Goal: Information Seeking & Learning: Check status

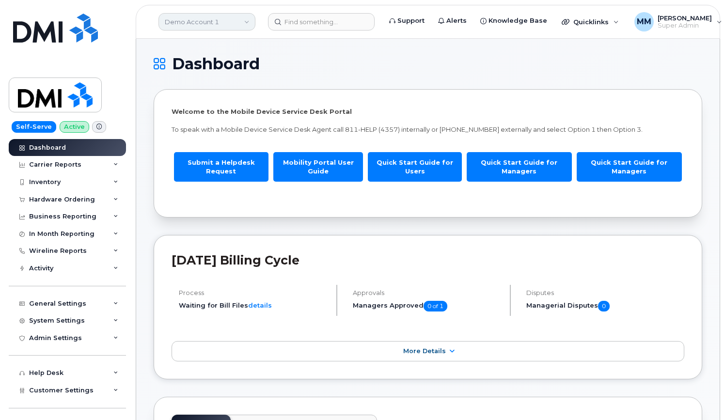
click at [188, 19] on link "Demo Account 1" at bounding box center [206, 21] width 97 height 17
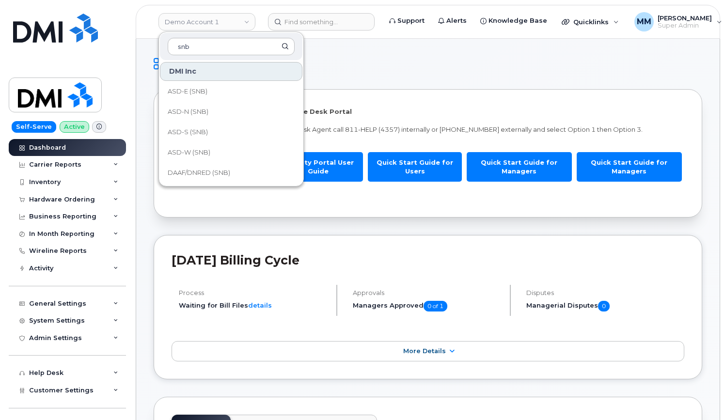
type input "snb"
click at [382, 65] on h1 "Dashboard" at bounding box center [426, 64] width 544 height 16
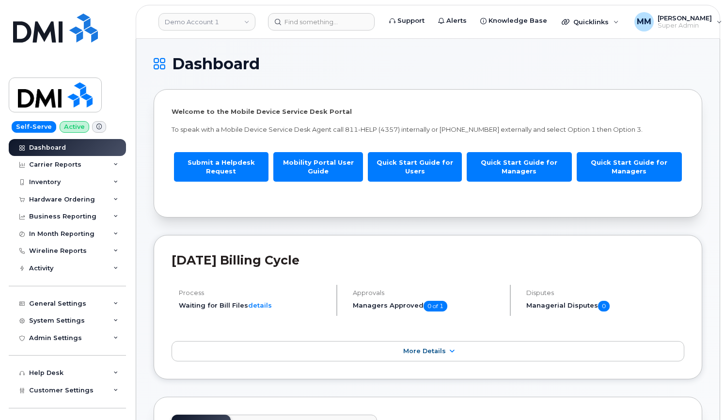
click at [9, 10] on div "Self-Serve Active Dashboard Carrier Reports Monthly Billing Data Daily Data Poo…" at bounding box center [65, 210] width 131 height 420
click at [206, 20] on link "Demo Account 1" at bounding box center [206, 21] width 97 height 17
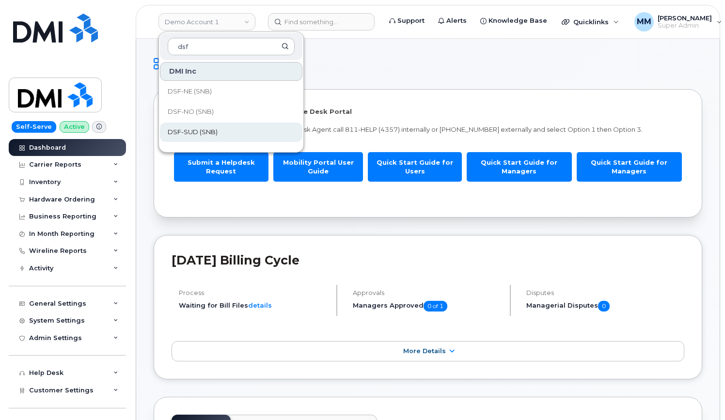
type input "dsf"
click at [220, 134] on link "DSF-SUD (SNB)" at bounding box center [231, 132] width 142 height 19
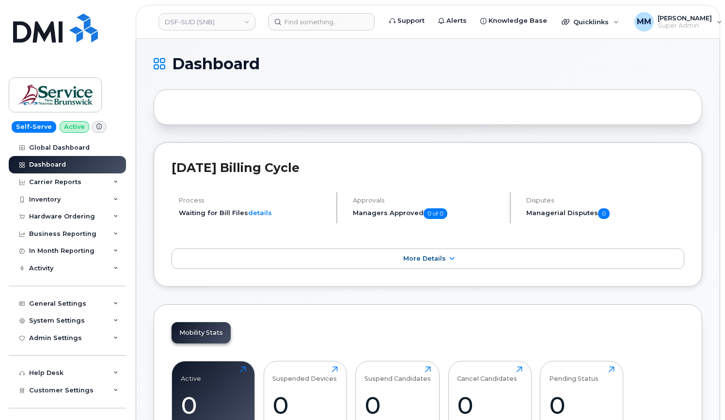
click at [341, 63] on h1 "Dashboard" at bounding box center [426, 64] width 544 height 16
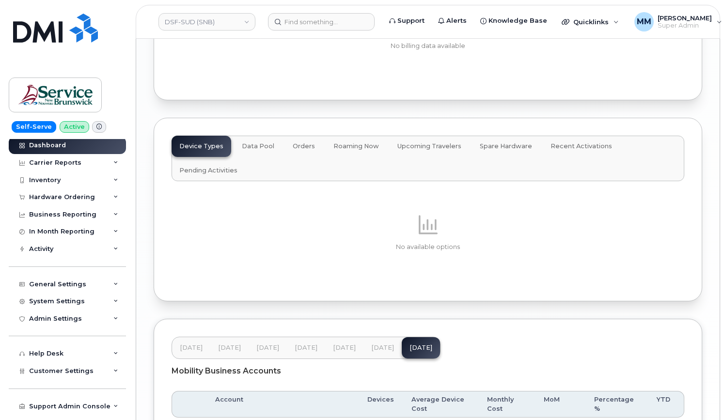
scroll to position [48, 0]
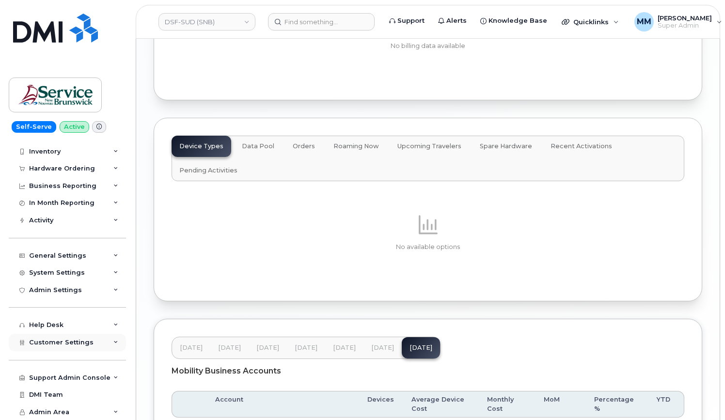
click at [73, 344] on span "Customer Settings" at bounding box center [61, 342] width 64 height 7
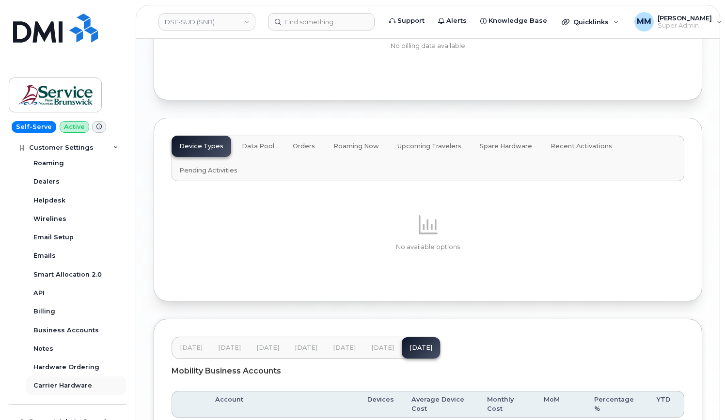
scroll to position [290, 0]
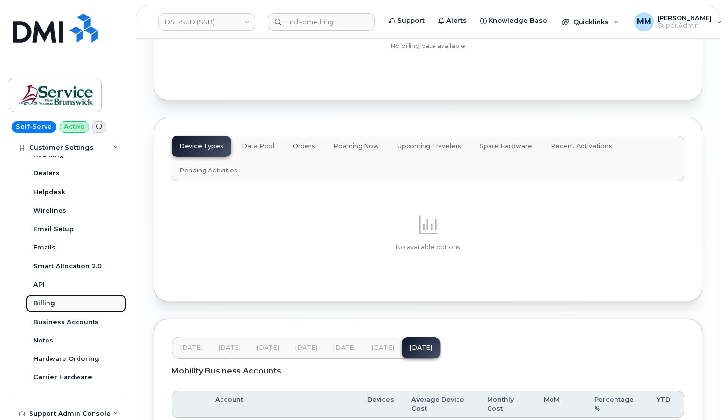
click at [61, 304] on link "Billing" at bounding box center [76, 303] width 100 height 18
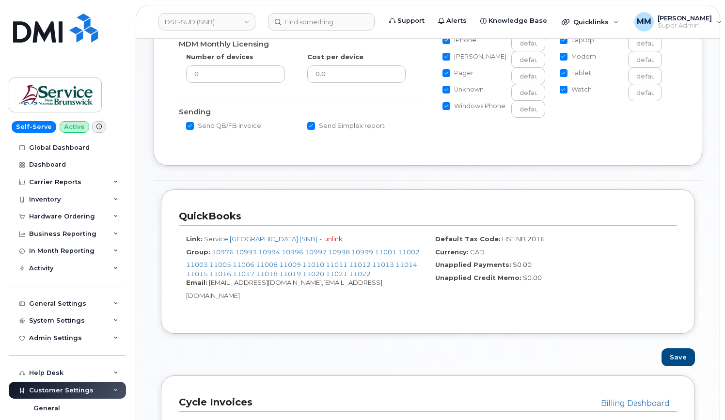
scroll to position [194, 0]
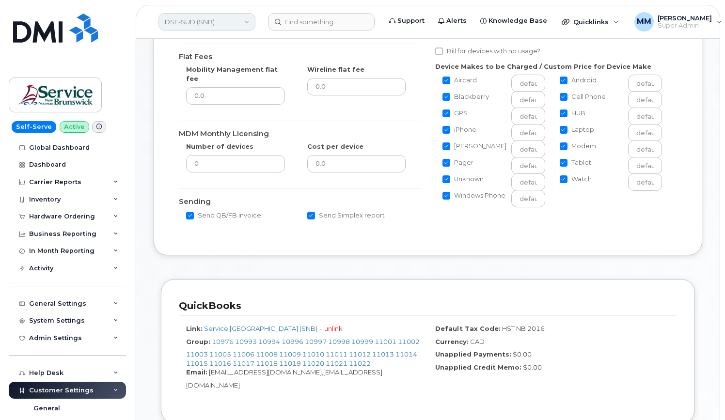
click at [225, 22] on link "DSF-SUD (SNB)" at bounding box center [206, 21] width 97 height 17
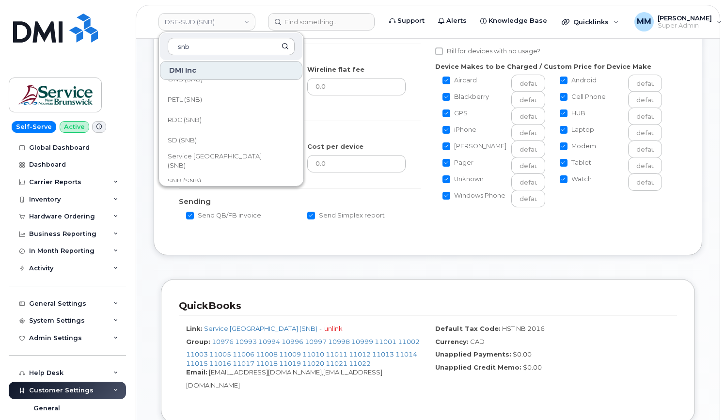
scroll to position [436, 0]
type input "snb"
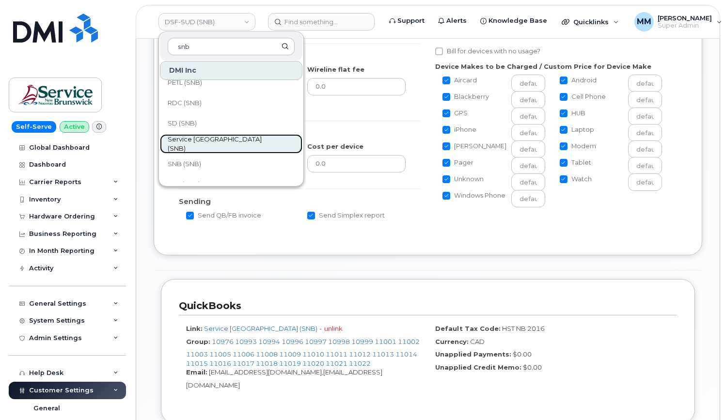
click at [213, 145] on span "Service [GEOGRAPHIC_DATA] (SNB)" at bounding box center [223, 144] width 111 height 19
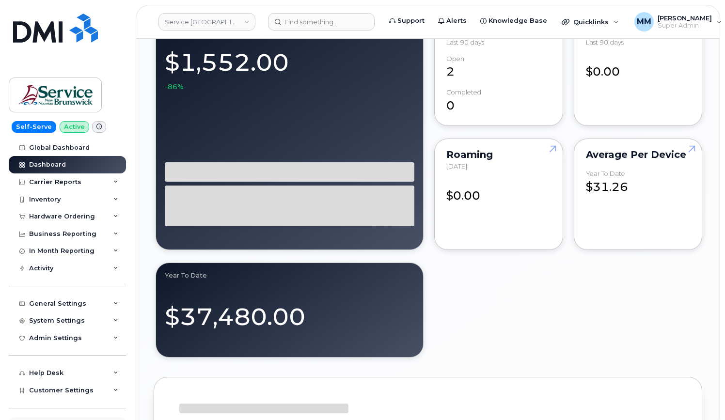
scroll to position [48, 0]
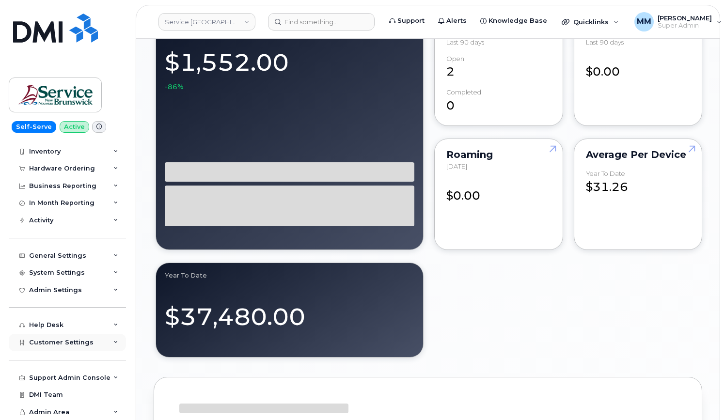
click at [79, 339] on span "Customer Settings" at bounding box center [61, 342] width 64 height 7
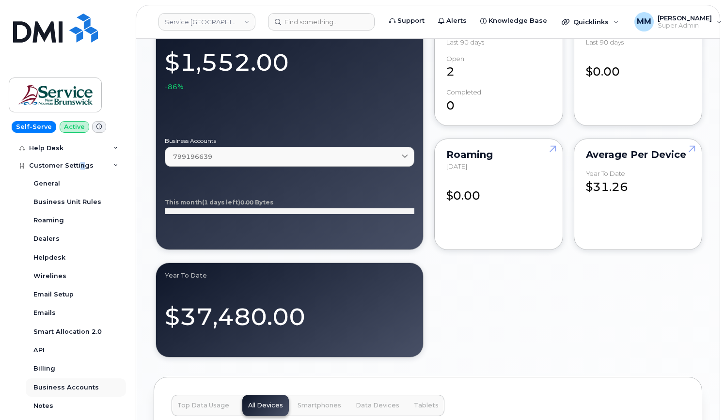
scroll to position [242, 0]
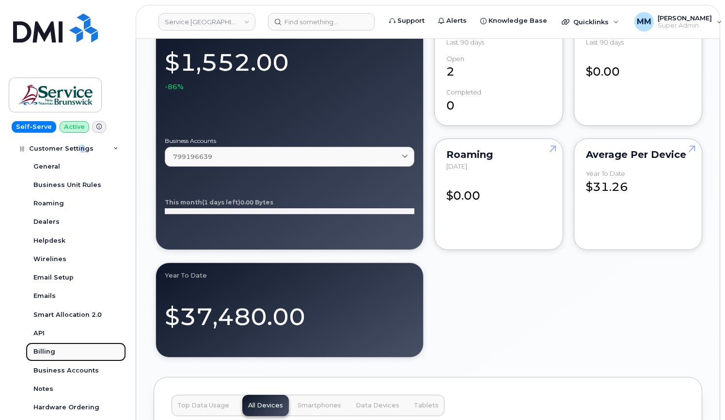
click at [51, 353] on div "Billing" at bounding box center [44, 351] width 22 height 9
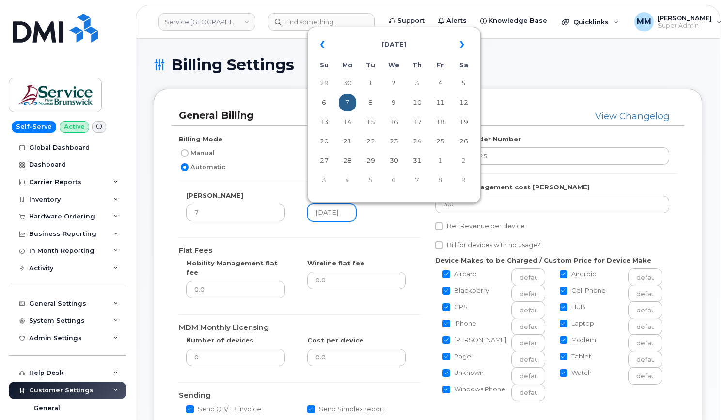
scroll to position [0, 7]
drag, startPoint x: 343, startPoint y: 212, endPoint x: 352, endPoint y: 211, distance: 8.8
click at [352, 211] on input "2025-07-07" at bounding box center [331, 212] width 49 height 17
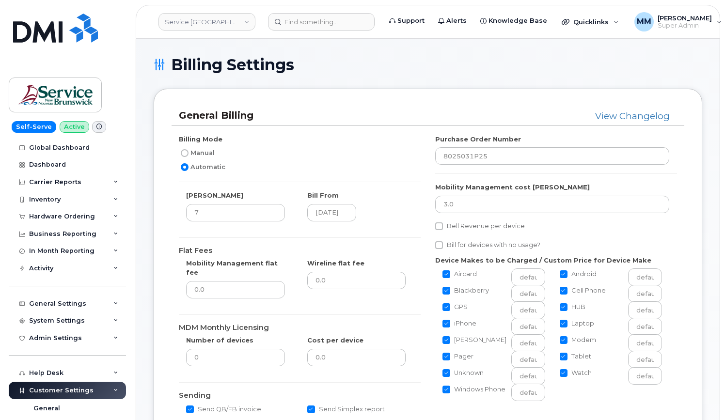
click at [392, 233] on div "Billing Mode Manual Automatic Bill Day 7 Bill From 2025-07-07 Flat Fees Mobilit…" at bounding box center [299, 279] width 256 height 288
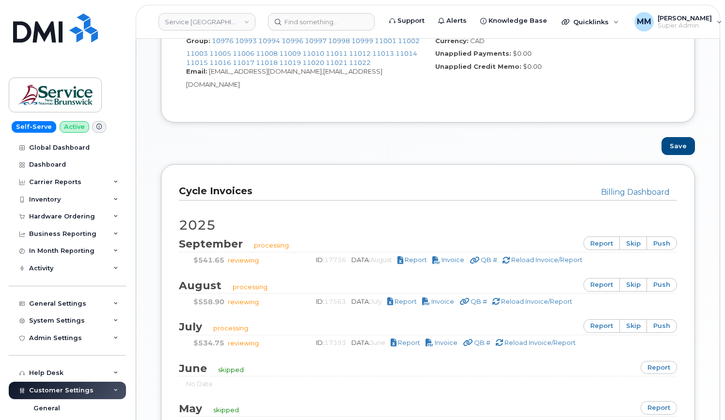
scroll to position [581, 0]
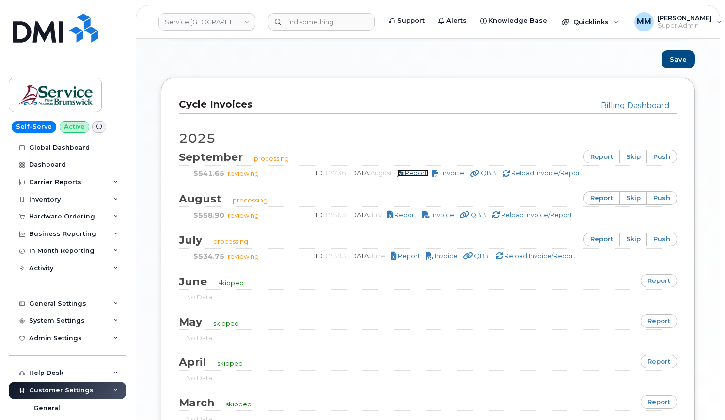
click at [415, 169] on span "Report" at bounding box center [416, 173] width 22 height 8
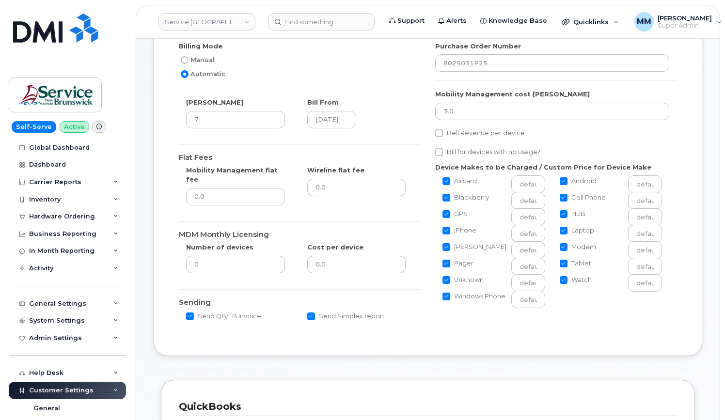
scroll to position [0, 0]
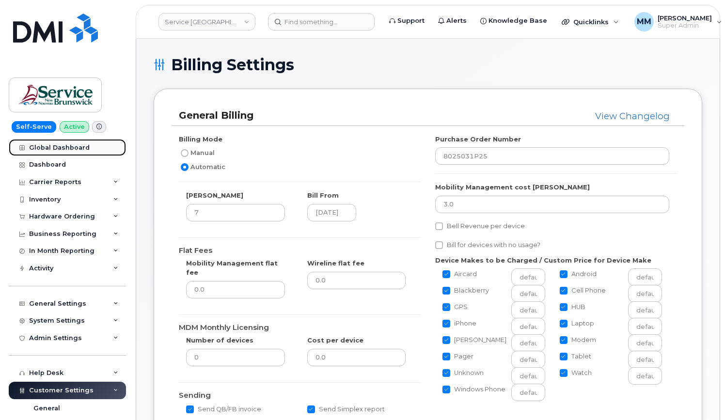
click at [61, 145] on div "Global Dashboard" at bounding box center [59, 148] width 61 height 8
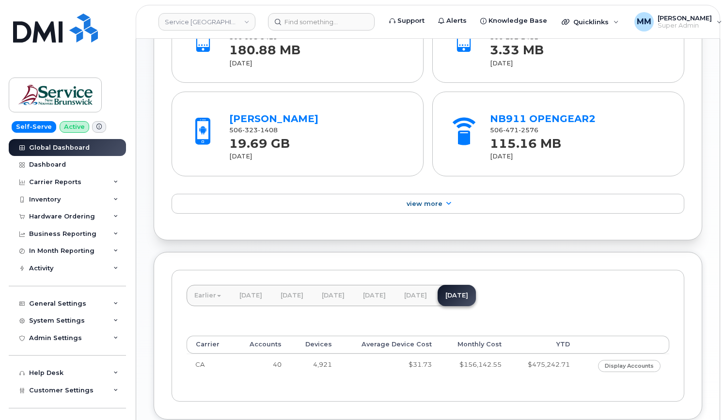
scroll to position [358, 0]
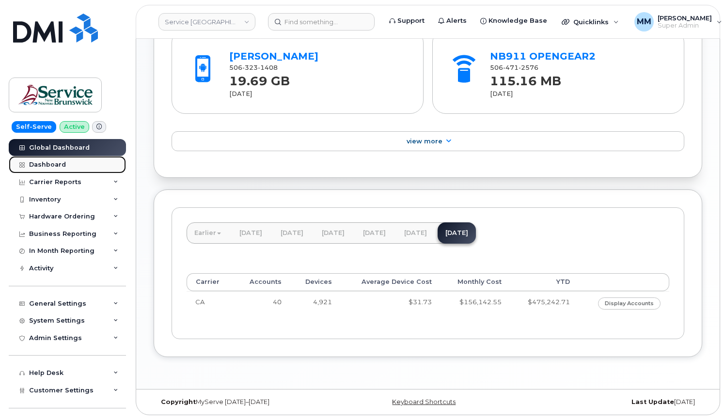
click at [43, 168] on div "Dashboard" at bounding box center [47, 165] width 37 height 8
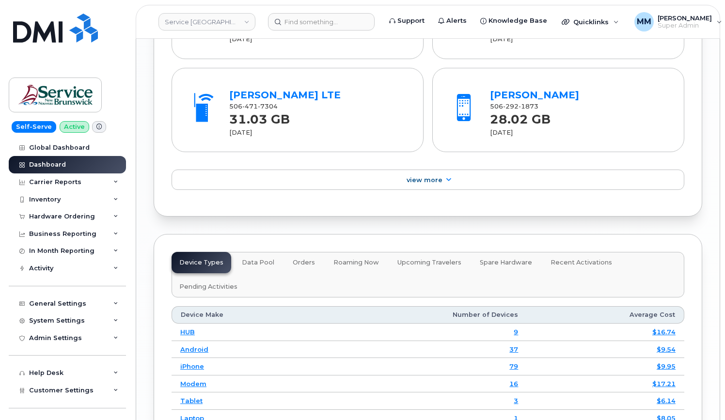
scroll to position [1462, 0]
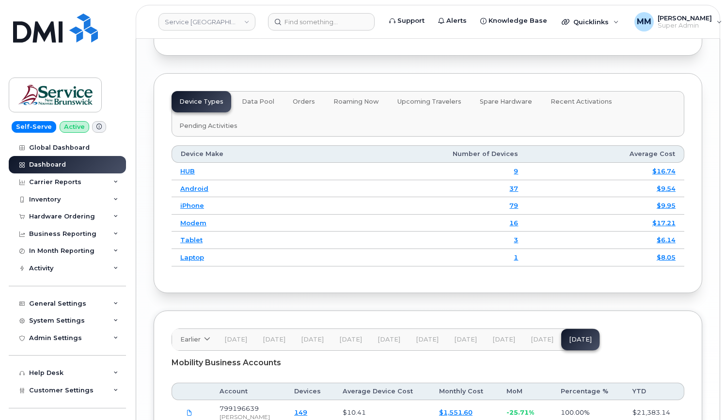
drag, startPoint x: 306, startPoint y: 329, endPoint x: 277, endPoint y: 329, distance: 29.1
drag, startPoint x: 277, startPoint y: 329, endPoint x: 332, endPoint y: 382, distance: 76.1
click at [533, 336] on span "Jul 25" at bounding box center [541, 340] width 23 height 8
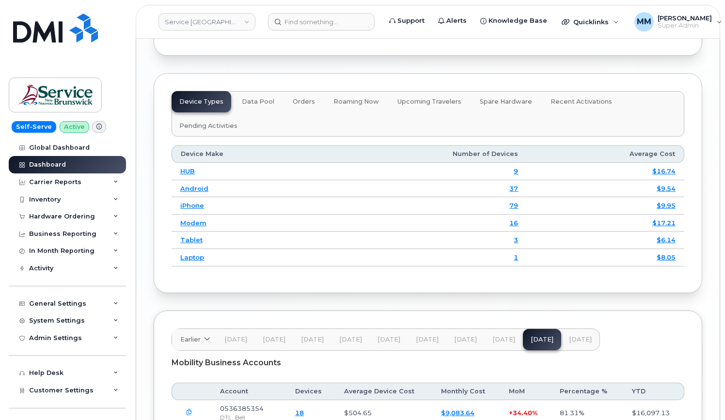
click at [571, 329] on button "Aug 25" at bounding box center [580, 339] width 38 height 21
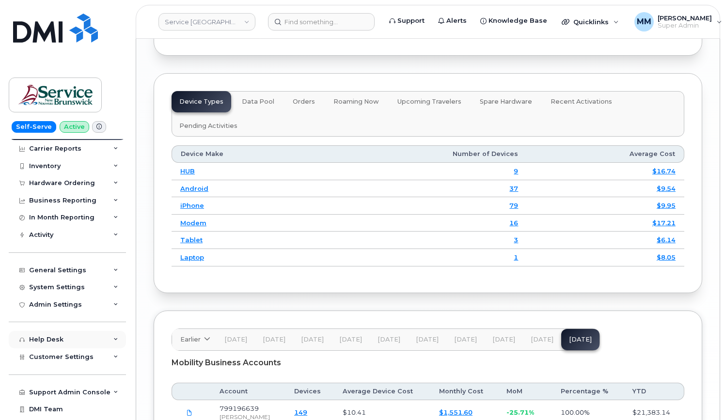
scroll to position [48, 0]
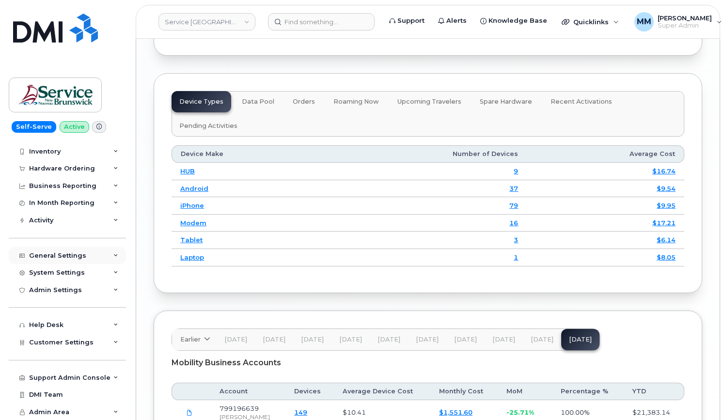
click at [68, 258] on div "General Settings" at bounding box center [57, 256] width 57 height 8
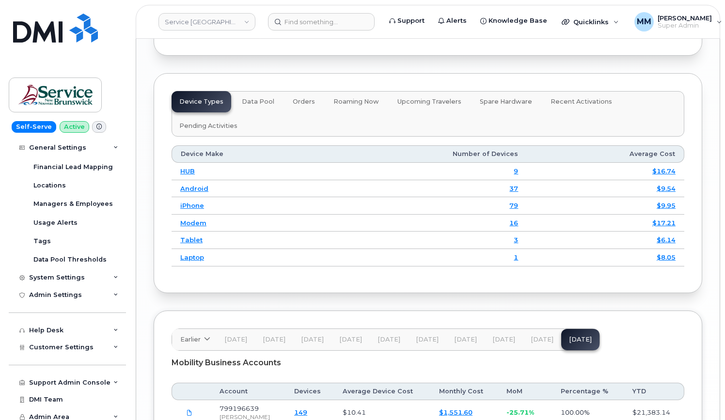
scroll to position [197, 0]
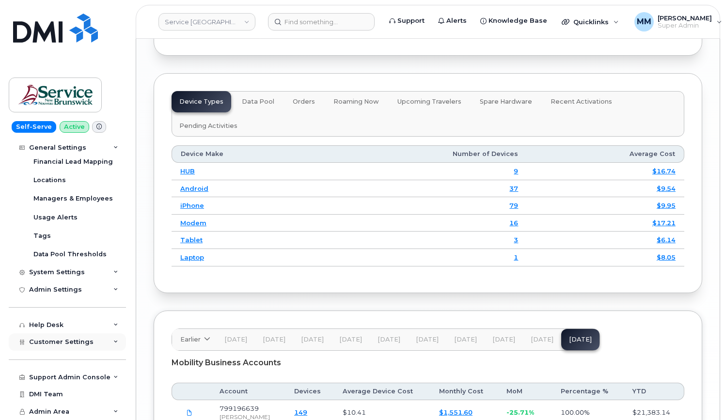
click at [74, 344] on span "Customer Settings" at bounding box center [61, 341] width 64 height 7
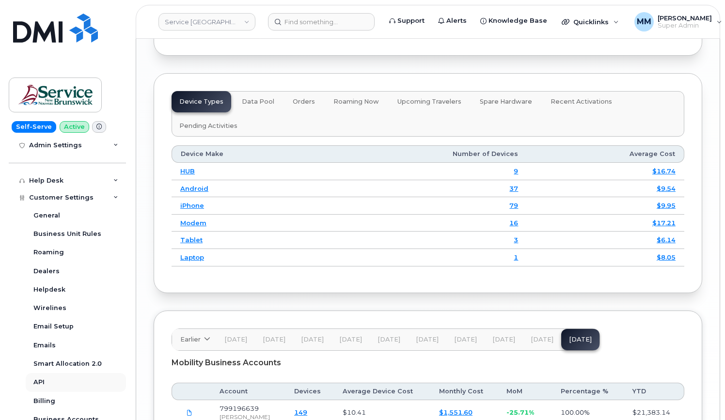
scroll to position [342, 0]
click at [52, 397] on div "Billing" at bounding box center [44, 400] width 22 height 9
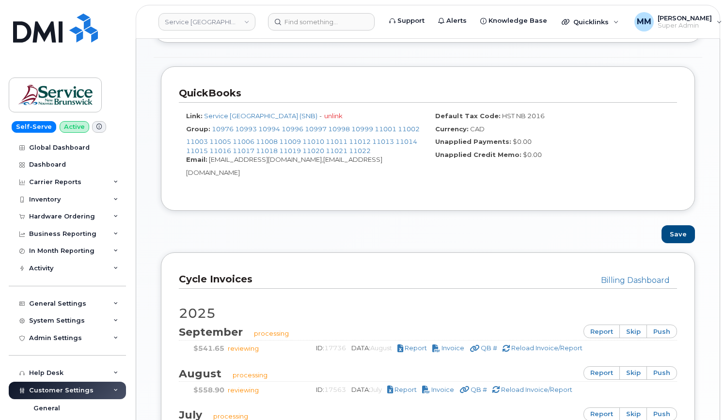
scroll to position [581, 0]
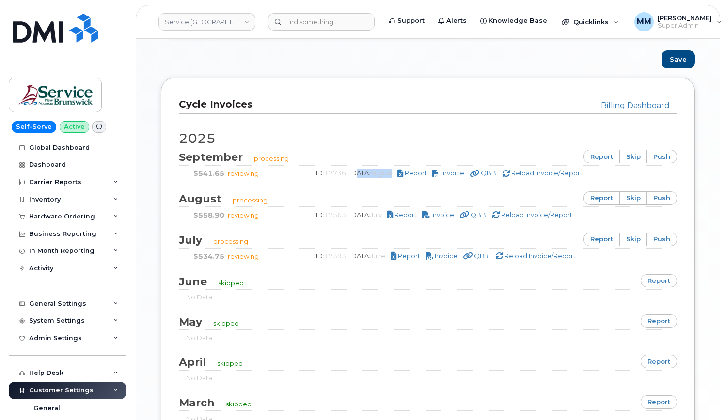
drag, startPoint x: 356, startPoint y: 163, endPoint x: 396, endPoint y: 165, distance: 40.2
click at [393, 169] on span "DATA: August" at bounding box center [372, 173] width 42 height 8
drag, startPoint x: 396, startPoint y: 165, endPoint x: 392, endPoint y: 204, distance: 40.0
click at [392, 210] on div "ID: 17563 DATA: July Report Invoice QB # Reload Invoice/Report" at bounding box center [488, 214] width 363 height 9
drag, startPoint x: 392, startPoint y: 204, endPoint x: 388, endPoint y: 249, distance: 45.3
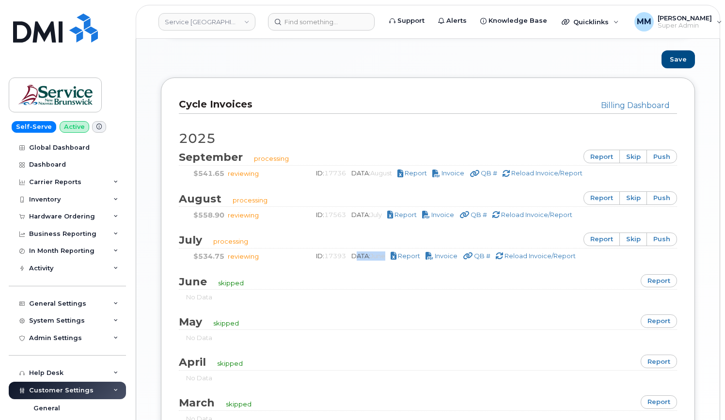
click at [387, 252] on span "DATA: June" at bounding box center [368, 256] width 35 height 8
drag, startPoint x: 170, startPoint y: 191, endPoint x: 268, endPoint y: 203, distance: 99.0
click at [268, 203] on div "Billing Dashboard Cycle Invoices 2025 September processing report skip push $54…" at bounding box center [428, 270] width 534 height 385
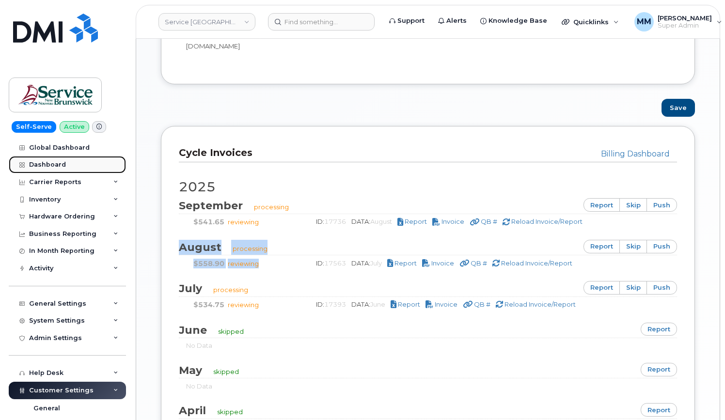
click at [49, 160] on link "Dashboard" at bounding box center [67, 164] width 117 height 17
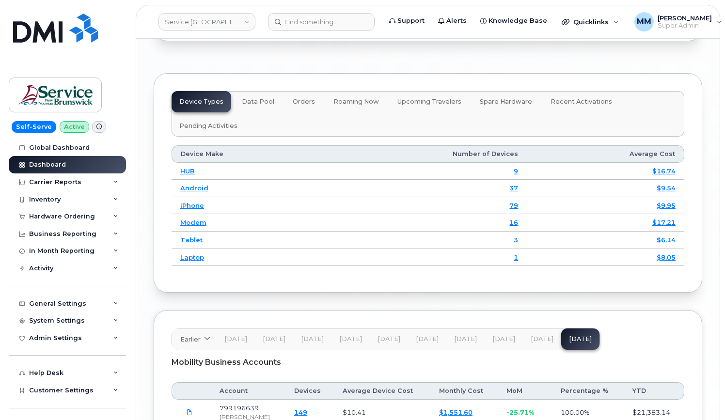
scroll to position [1462, 0]
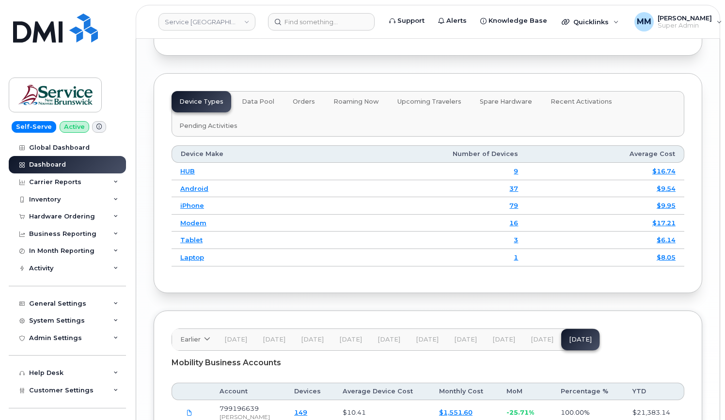
click at [500, 336] on span "[DATE]" at bounding box center [503, 340] width 23 height 8
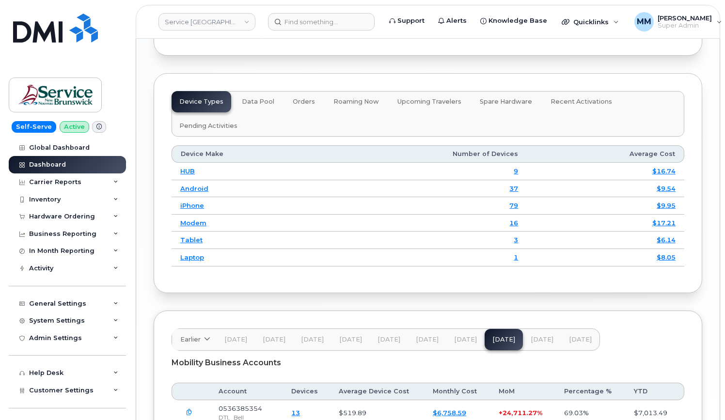
click at [533, 336] on span "[DATE]" at bounding box center [541, 340] width 23 height 8
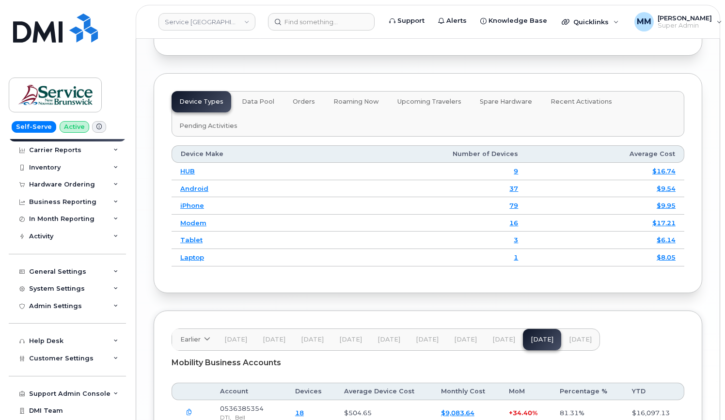
scroll to position [48, 0]
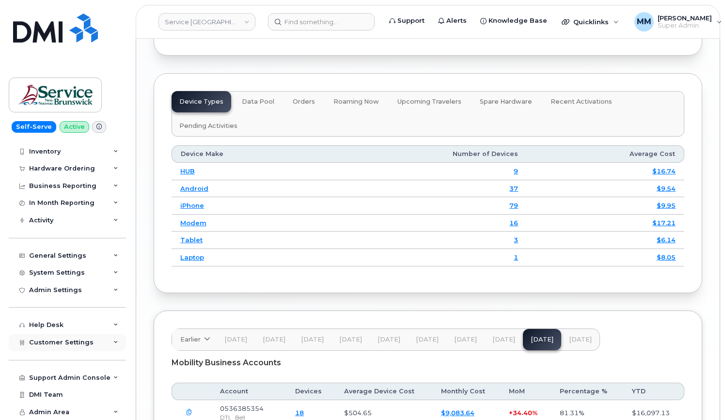
click at [54, 342] on span "Customer Settings" at bounding box center [61, 342] width 64 height 7
click at [60, 343] on span "Customer Settings" at bounding box center [61, 342] width 64 height 7
click at [61, 343] on span "Customer Settings" at bounding box center [61, 342] width 64 height 7
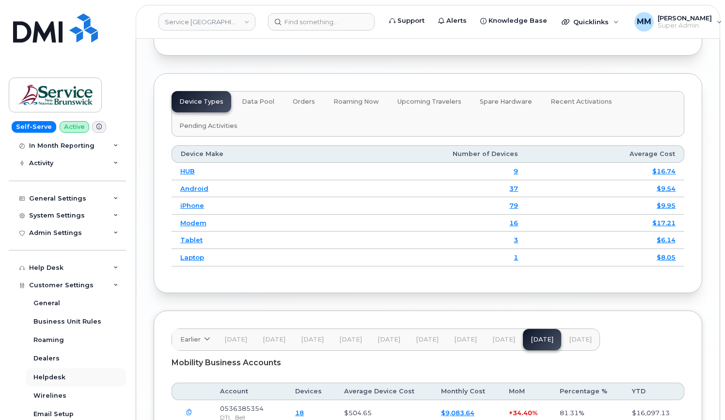
scroll to position [242, 0]
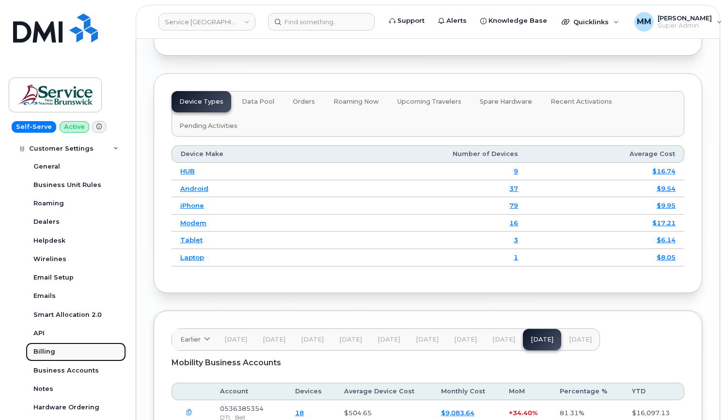
click at [58, 349] on link "Billing" at bounding box center [76, 352] width 100 height 18
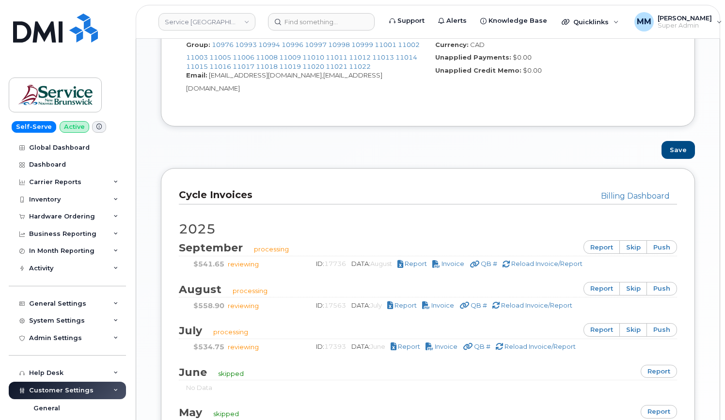
scroll to position [533, 0]
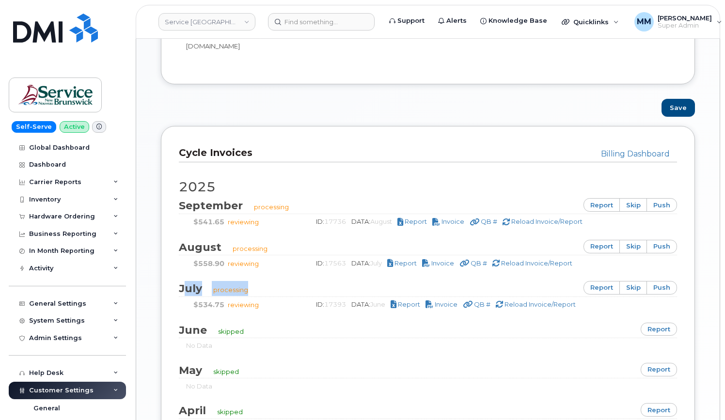
drag, startPoint x: 182, startPoint y: 279, endPoint x: 259, endPoint y: 279, distance: 76.5
click at [259, 281] on div "July processing report skip push" at bounding box center [428, 289] width 498 height 16
click at [457, 300] on span "Invoice" at bounding box center [446, 304] width 23 height 8
click at [236, 24] on link "Service [GEOGRAPHIC_DATA] (SNB)" at bounding box center [206, 21] width 97 height 17
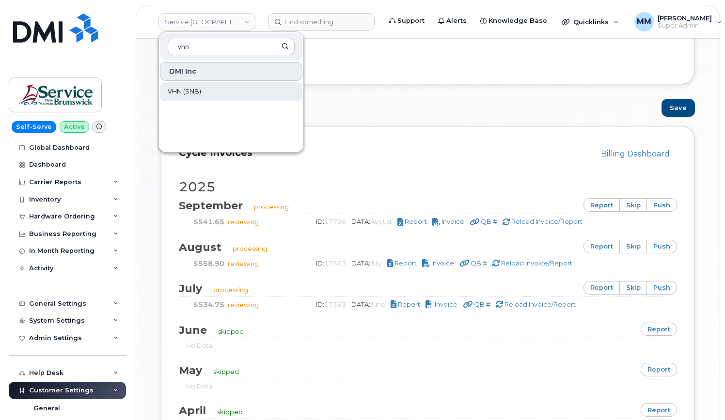
type input "vhn"
click at [199, 90] on span "VHN (SNB)" at bounding box center [184, 92] width 33 height 10
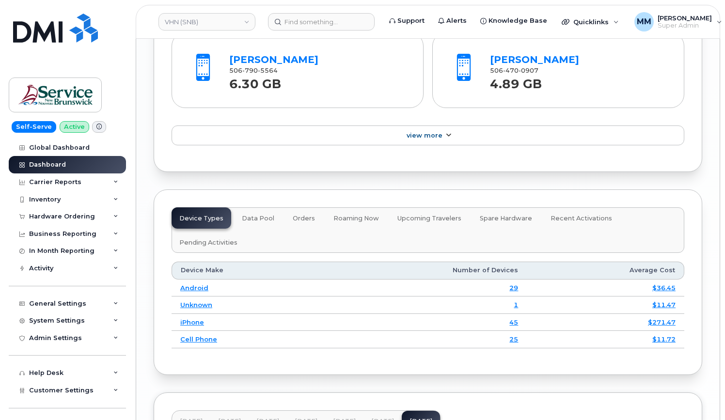
scroll to position [1401, 0]
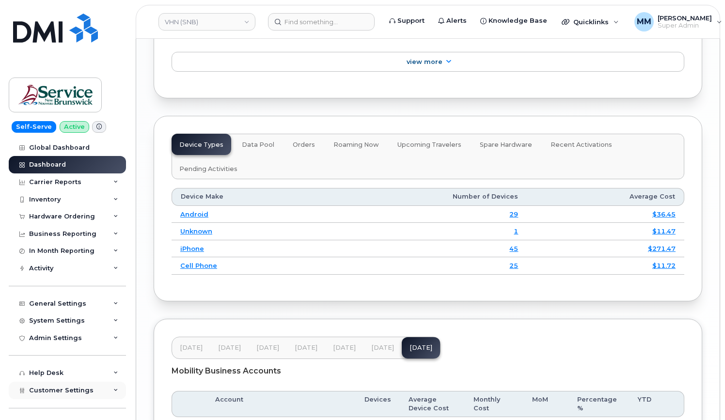
click at [67, 385] on div "Customer Settings" at bounding box center [67, 390] width 117 height 17
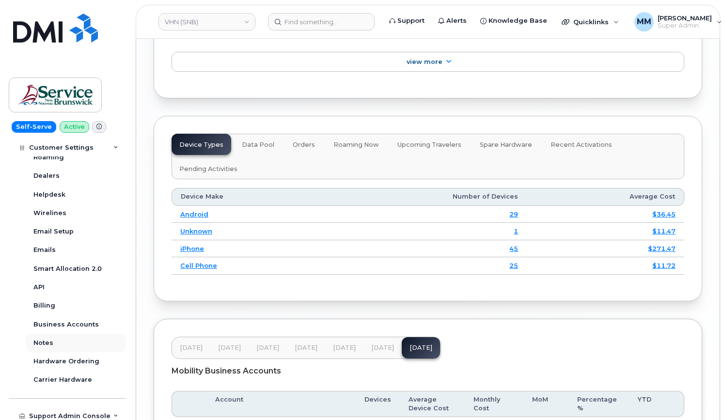
scroll to position [327, 0]
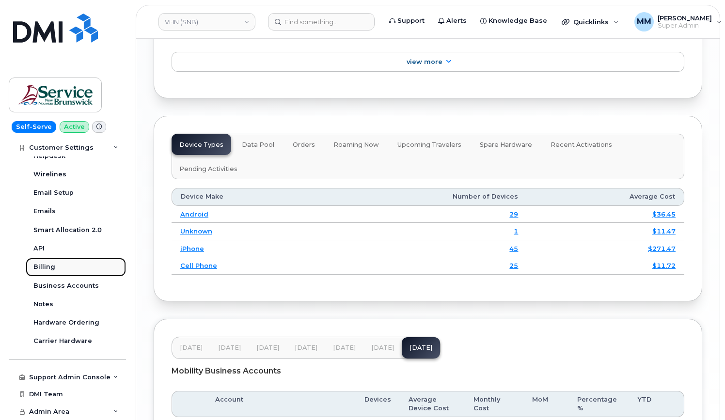
click at [47, 268] on div "Billing" at bounding box center [44, 267] width 22 height 9
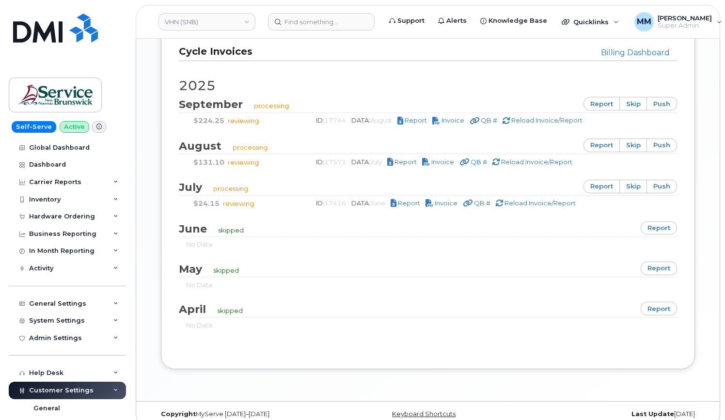
scroll to position [637, 0]
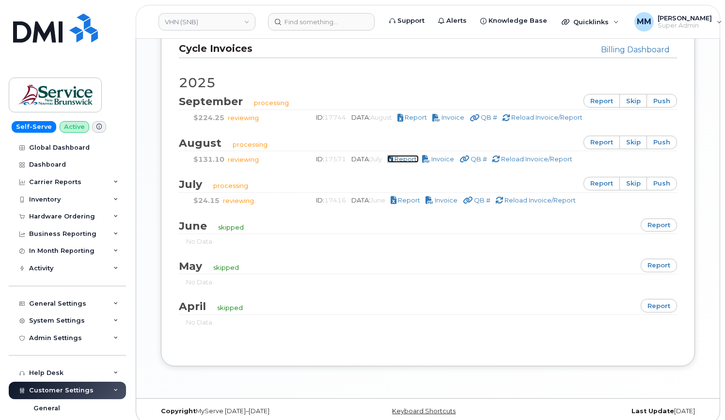
click at [403, 155] on span "Report" at bounding box center [405, 159] width 22 height 8
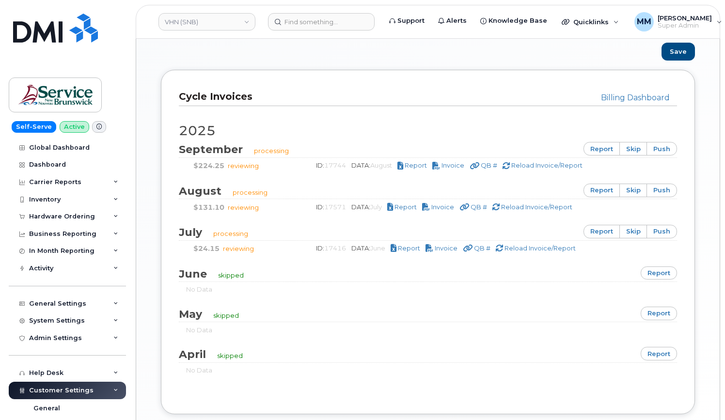
scroll to position [589, 0]
click at [444, 203] on span "Invoice" at bounding box center [442, 207] width 23 height 8
click at [38, 166] on div "Dashboard" at bounding box center [47, 165] width 37 height 8
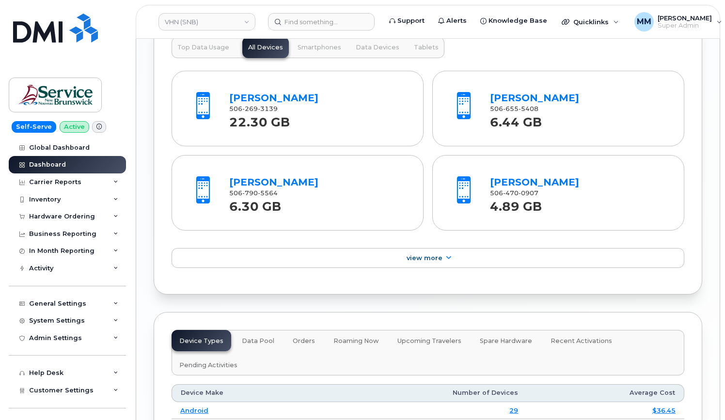
scroll to position [1356, 0]
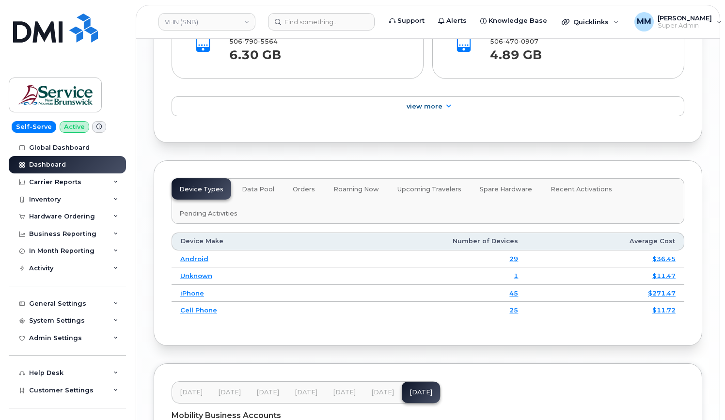
click at [376, 389] on span "Jul 25" at bounding box center [382, 393] width 23 height 8
click at [341, 389] on span "Jun 25" at bounding box center [344, 393] width 23 height 8
click at [378, 389] on span "Jul 25" at bounding box center [382, 393] width 23 height 8
click at [409, 389] on span "Aug 25" at bounding box center [420, 393] width 23 height 8
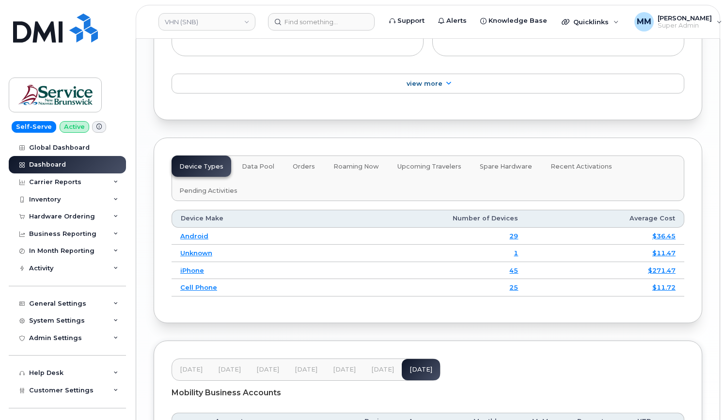
scroll to position [1401, 0]
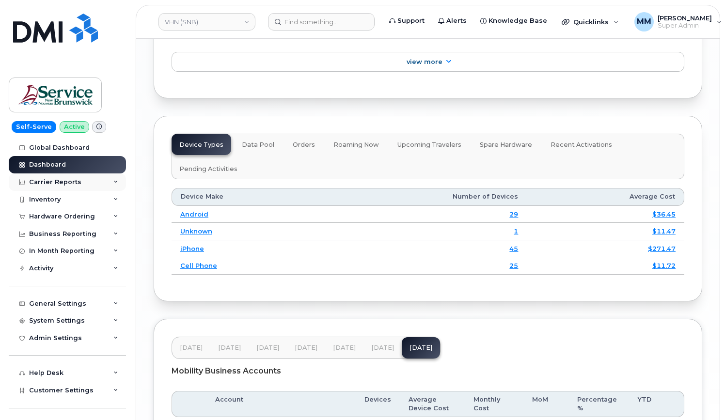
click at [57, 184] on div "Carrier Reports" at bounding box center [55, 182] width 52 height 8
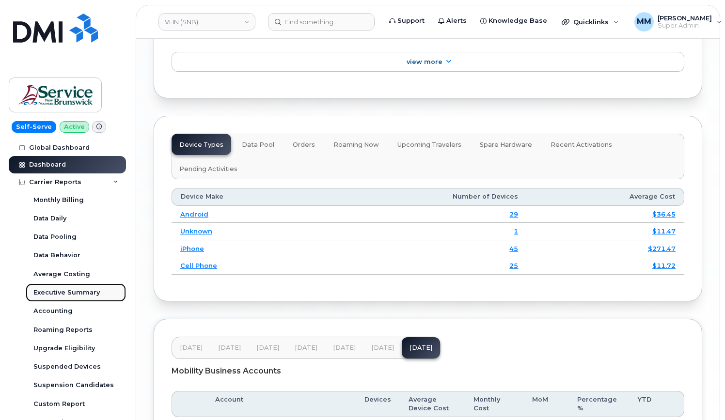
click at [64, 294] on div "Executive Summary" at bounding box center [66, 292] width 66 height 9
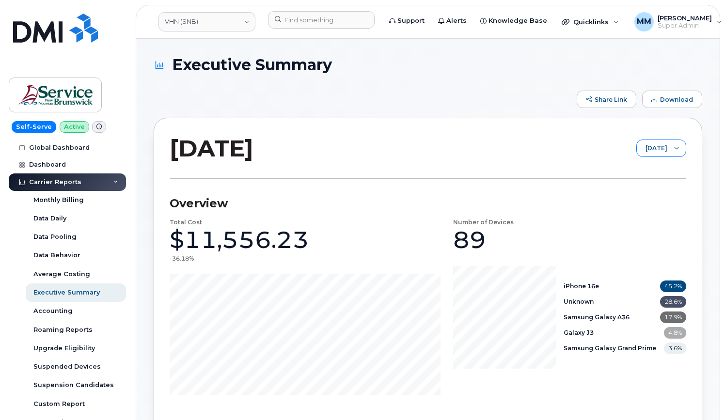
click at [658, 150] on span "August 2025" at bounding box center [652, 148] width 31 height 17
click at [67, 184] on div "Carrier Reports" at bounding box center [55, 182] width 52 height 8
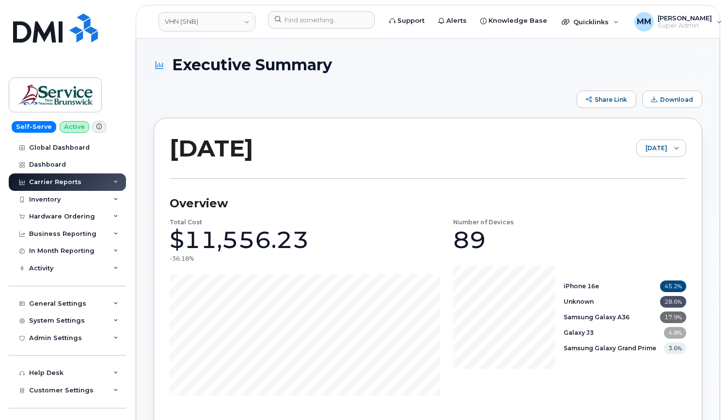
click at [67, 184] on div "Carrier Reports" at bounding box center [55, 182] width 52 height 8
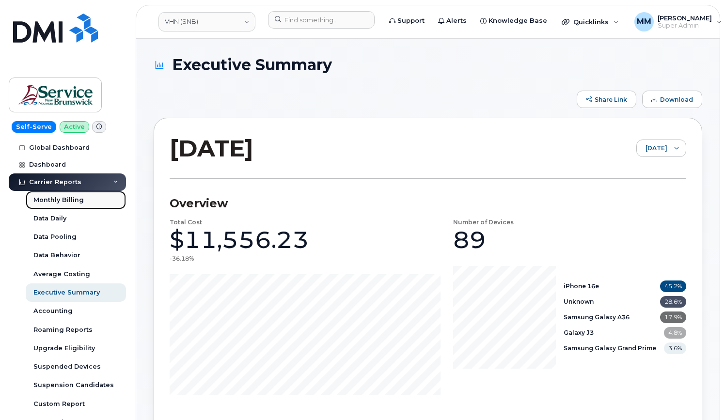
click at [64, 202] on div "Monthly Billing" at bounding box center [58, 200] width 50 height 9
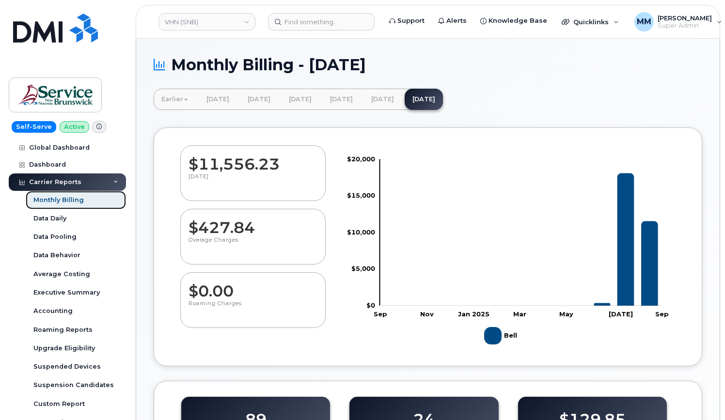
click at [61, 200] on div "Monthly Billing" at bounding box center [58, 200] width 50 height 9
click at [63, 312] on div "Accounting" at bounding box center [52, 311] width 39 height 9
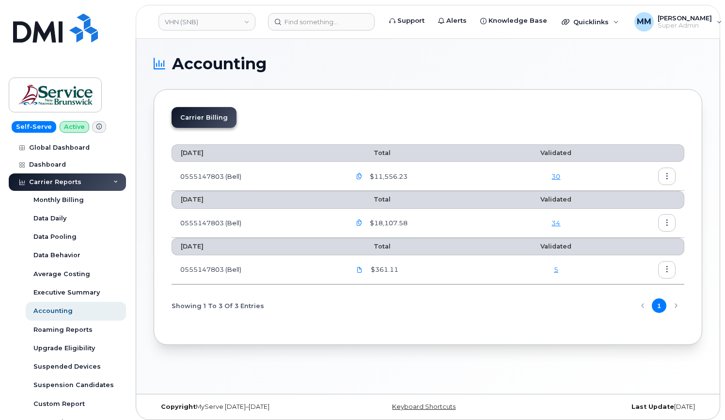
click at [136, 43] on div "VHN (SNB) Support Alerts Knowledge Base Quicklinks Suspend / Cancel Device Chan…" at bounding box center [428, 216] width 584 height 355
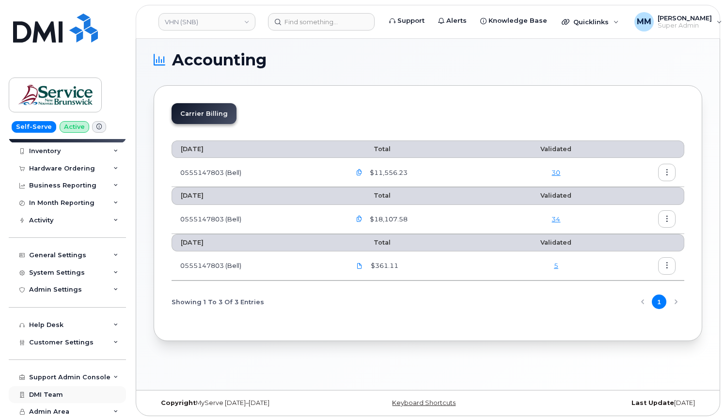
scroll to position [5, 0]
click at [65, 346] on div "Customer Settings" at bounding box center [67, 342] width 117 height 17
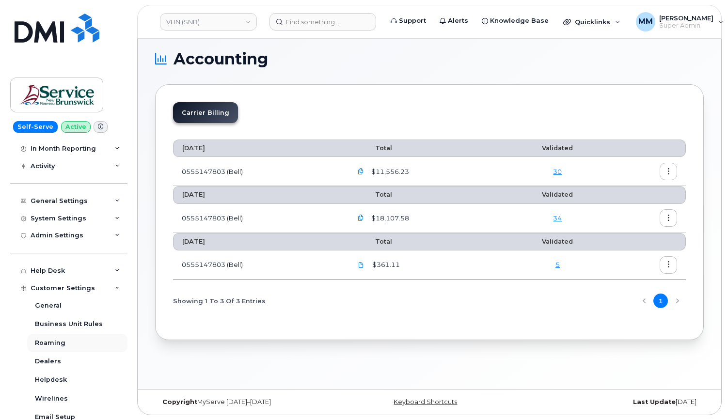
scroll to position [386, 0]
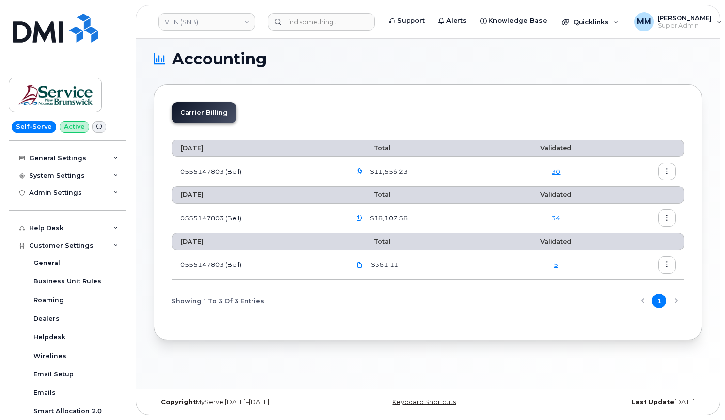
click at [559, 218] on link "34" at bounding box center [555, 218] width 9 height 8
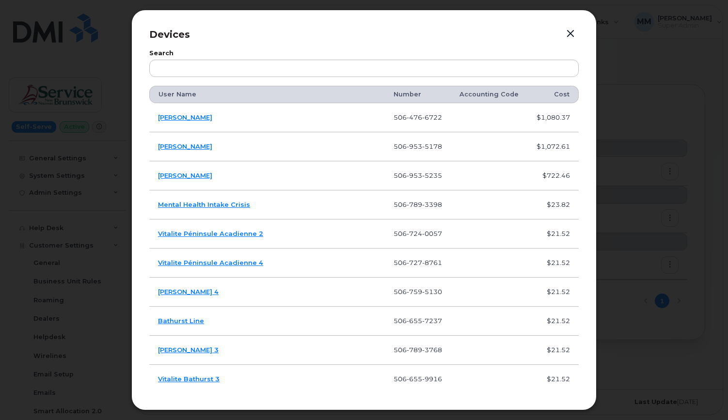
drag, startPoint x: 578, startPoint y: 116, endPoint x: 593, endPoint y: 169, distance: 55.2
click at [593, 169] on div "Devices Search User Name Number Accounting Code Cost [PERSON_NAME] [PHONE_NUMBE…" at bounding box center [363, 210] width 465 height 401
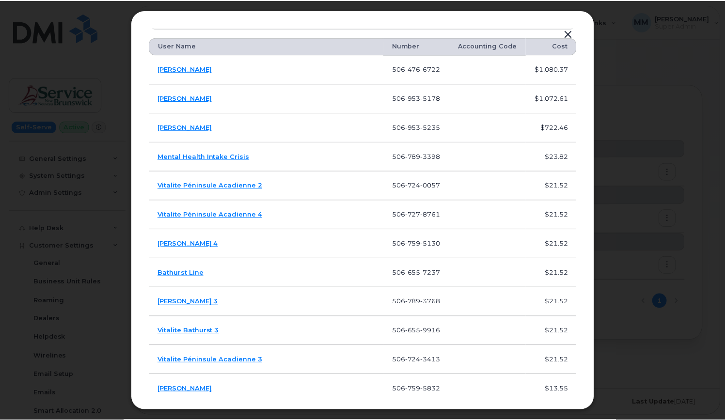
scroll to position [0, 0]
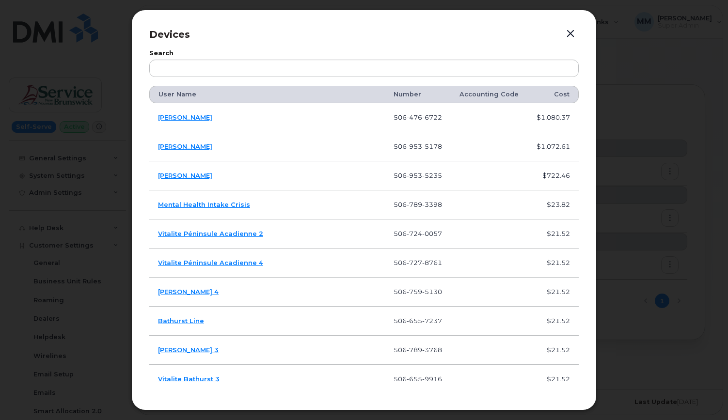
click at [567, 32] on button "button" at bounding box center [570, 34] width 15 height 14
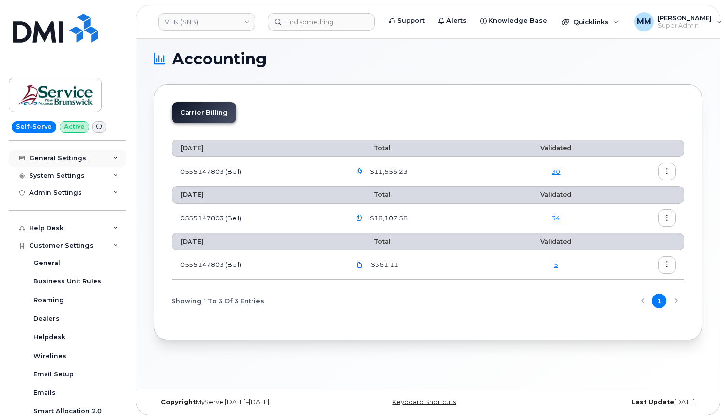
click at [48, 157] on div "General Settings" at bounding box center [57, 159] width 57 height 8
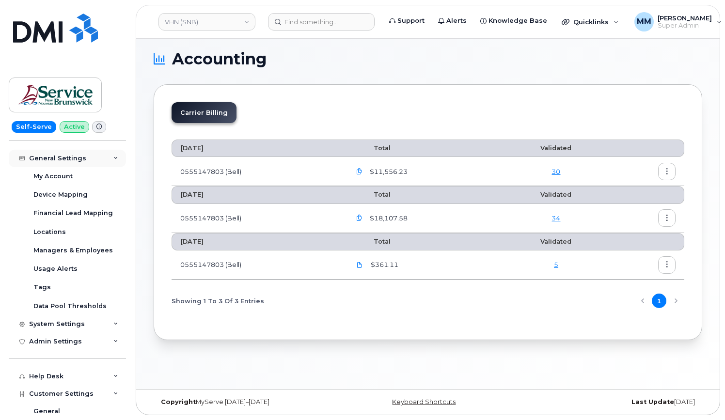
click at [50, 156] on div "General Settings" at bounding box center [57, 159] width 57 height 8
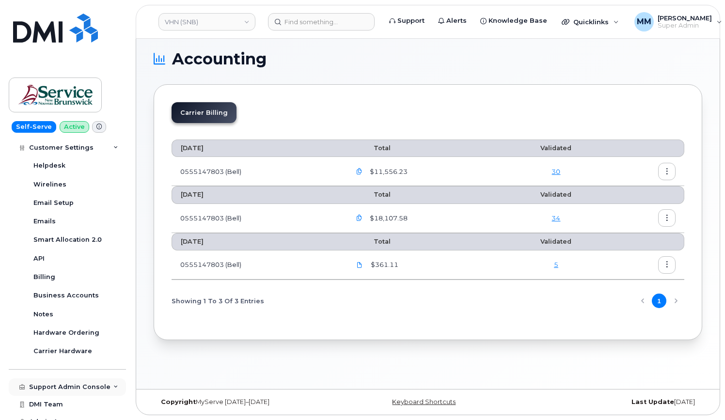
scroll to position [567, 0]
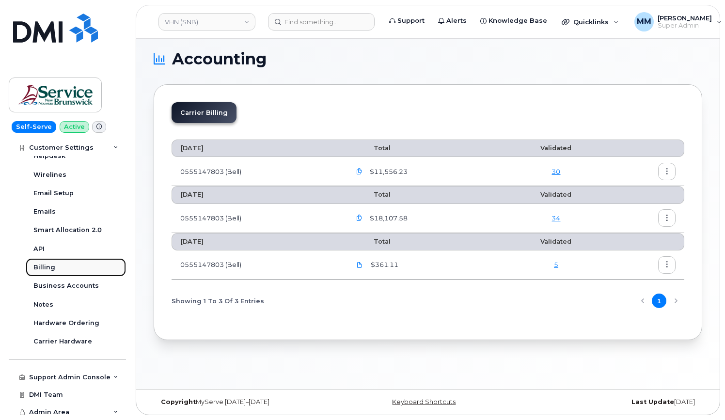
click at [40, 267] on div "Billing" at bounding box center [44, 267] width 22 height 9
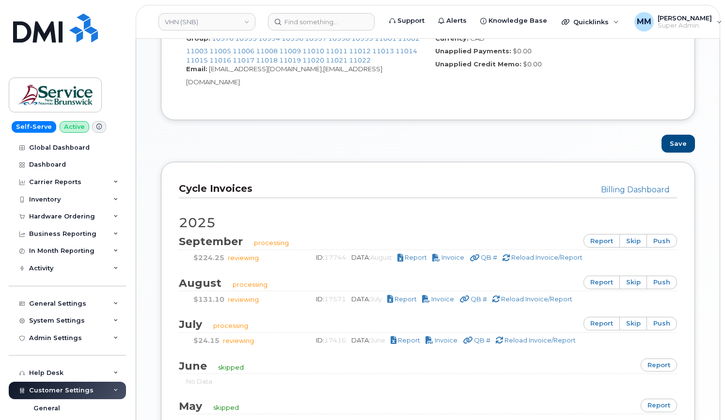
scroll to position [533, 0]
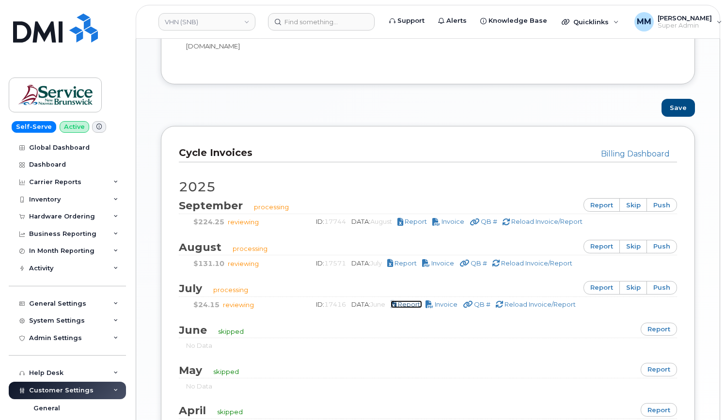
click at [416, 300] on span "Report" at bounding box center [409, 304] width 22 height 8
click at [194, 49] on div "Link: Service New Brunswick (SNB) - unlink Group: 10976 10993 10994 10996 10997…" at bounding box center [428, 21] width 498 height 90
click at [448, 300] on span "Invoice" at bounding box center [446, 304] width 23 height 8
click at [452, 300] on span "Invoice" at bounding box center [446, 304] width 23 height 8
click at [410, 259] on span "Report" at bounding box center [405, 263] width 22 height 8
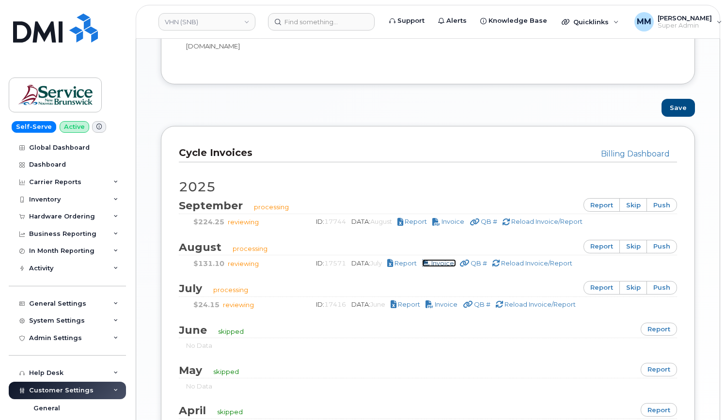
drag, startPoint x: 442, startPoint y: 252, endPoint x: 440, endPoint y: 278, distance: 25.3
click at [442, 259] on span "Invoice" at bounding box center [442, 263] width 23 height 8
click at [458, 218] on span "Invoice" at bounding box center [452, 222] width 23 height 8
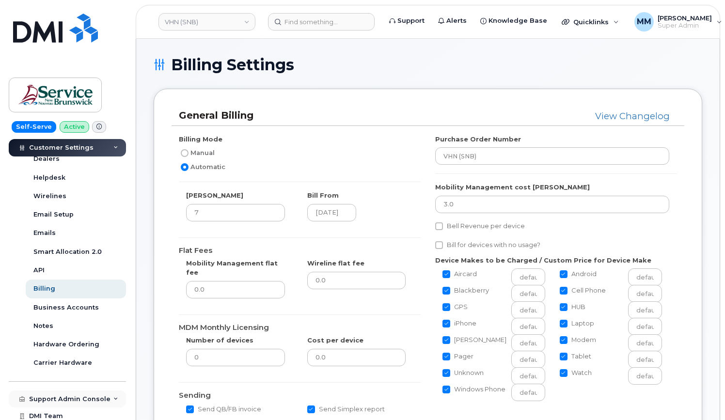
scroll to position [327, 0]
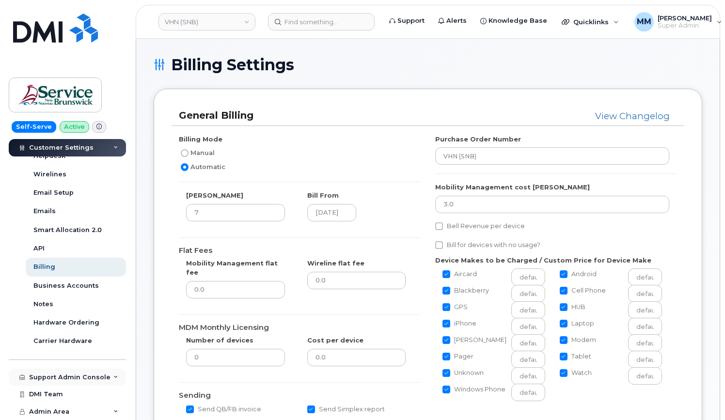
click at [85, 379] on div "Support Admin Console" at bounding box center [69, 378] width 81 height 8
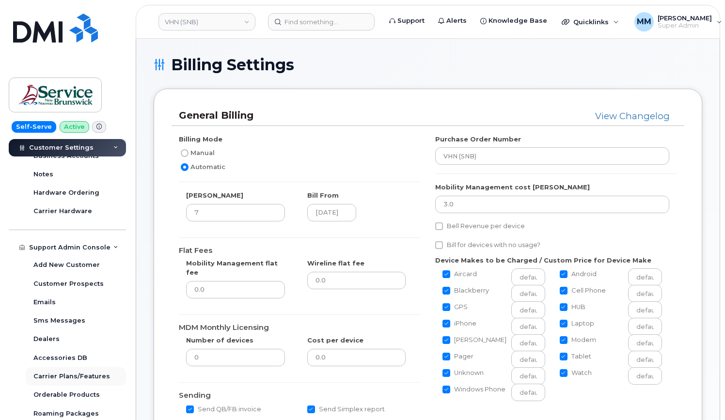
scroll to position [472, 0]
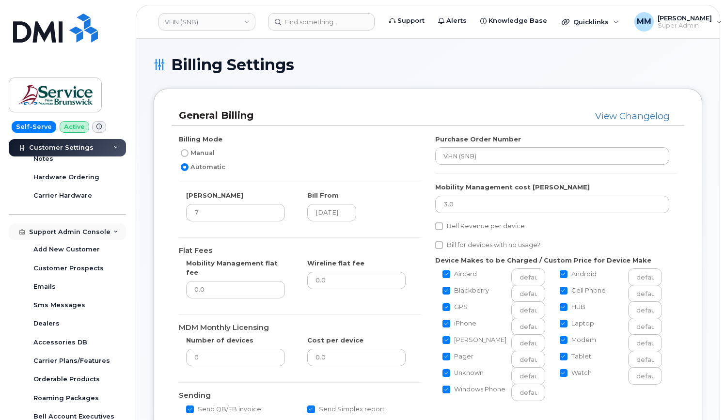
click at [68, 233] on div "Support Admin Console" at bounding box center [69, 232] width 81 height 8
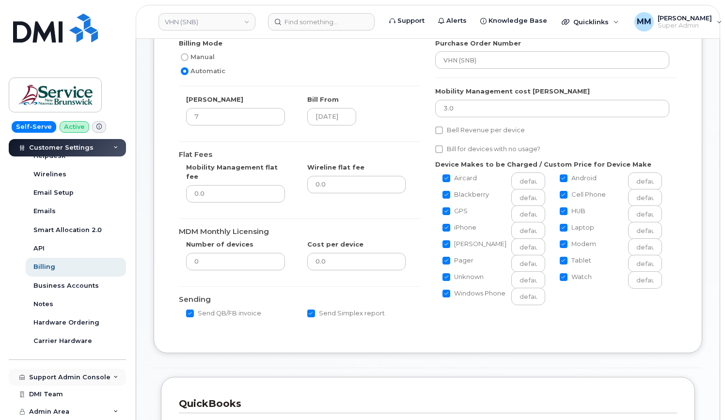
scroll to position [97, 0]
click at [56, 410] on span "Admin Area" at bounding box center [49, 411] width 40 height 7
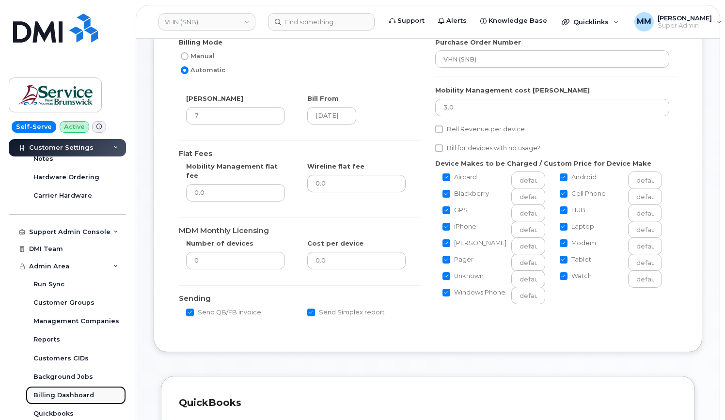
click at [73, 395] on div "Billing Dashboard" at bounding box center [63, 395] width 61 height 9
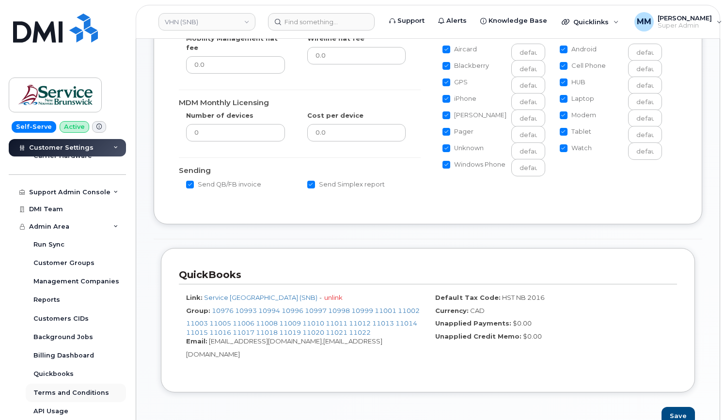
scroll to position [242, 0]
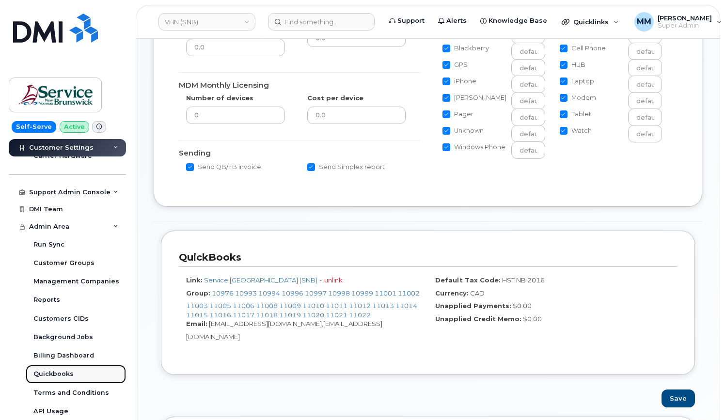
click at [55, 377] on div "Quickbooks" at bounding box center [53, 374] width 40 height 9
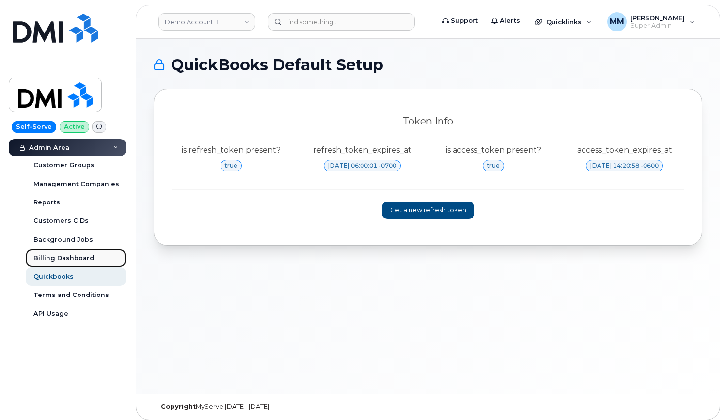
click at [51, 255] on div "Billing Dashboard" at bounding box center [63, 258] width 61 height 9
click at [117, 147] on icon at bounding box center [115, 147] width 5 height 5
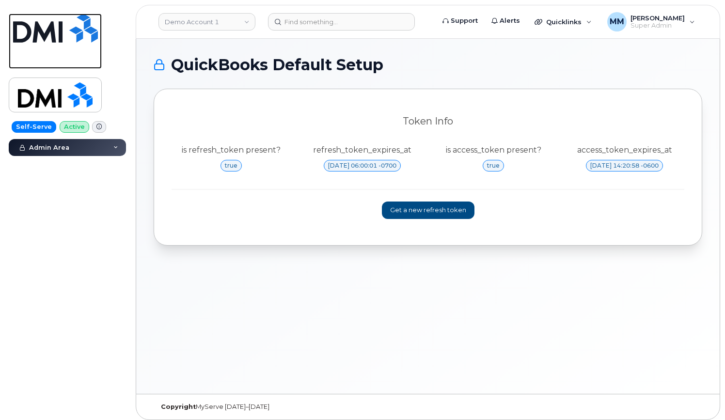
click at [62, 30] on img at bounding box center [55, 28] width 85 height 29
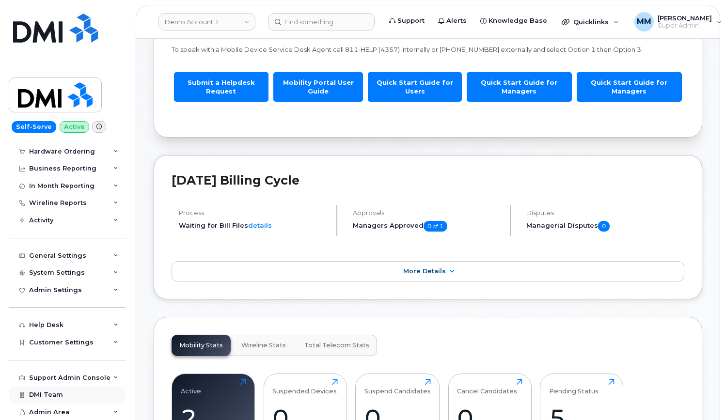
scroll to position [97, 0]
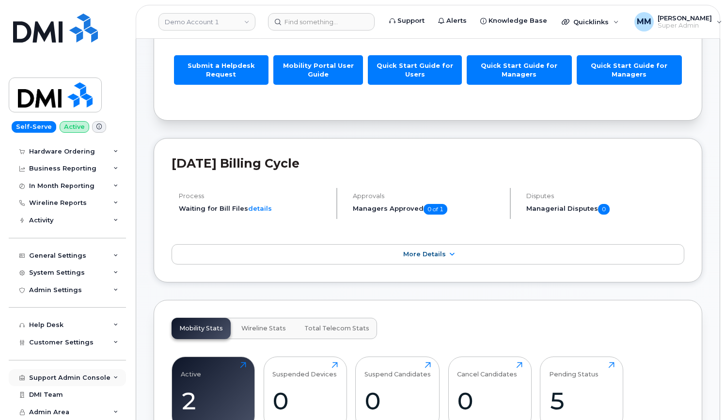
click at [80, 374] on div "Support Admin Console" at bounding box center [69, 378] width 81 height 8
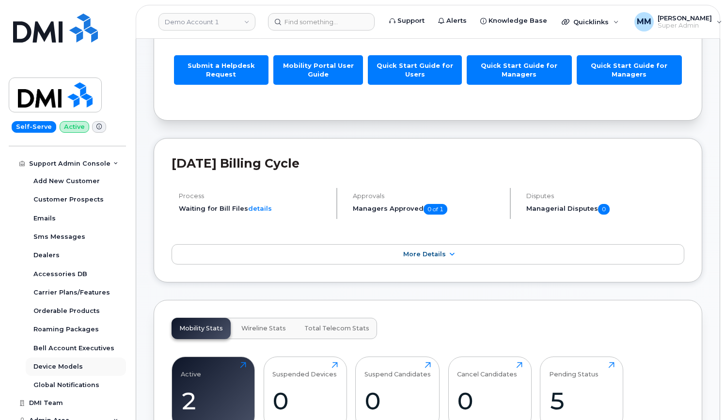
scroll to position [271, 0]
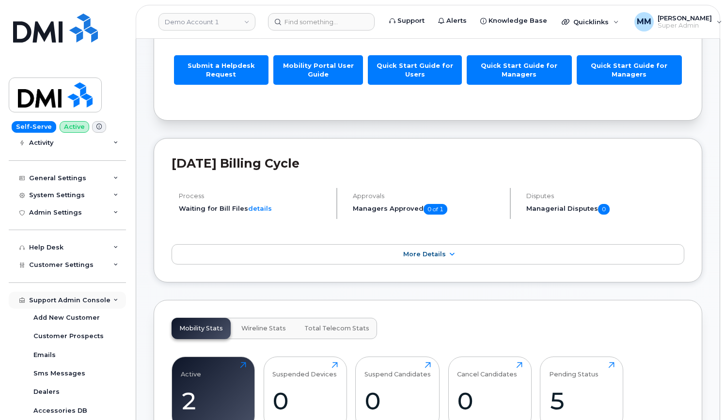
click at [69, 295] on div "Support Admin Console" at bounding box center [67, 300] width 117 height 17
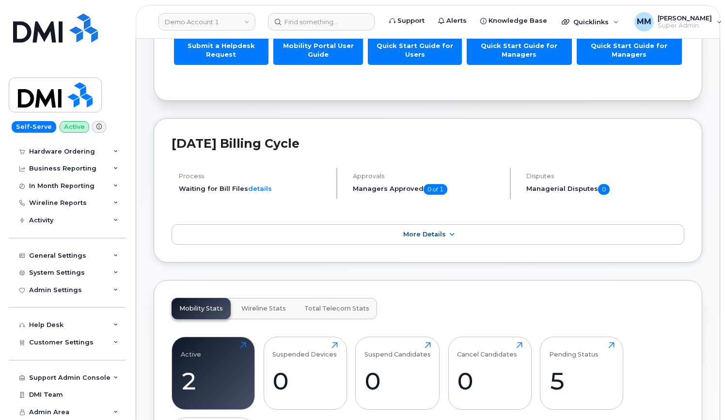
scroll to position [48, 0]
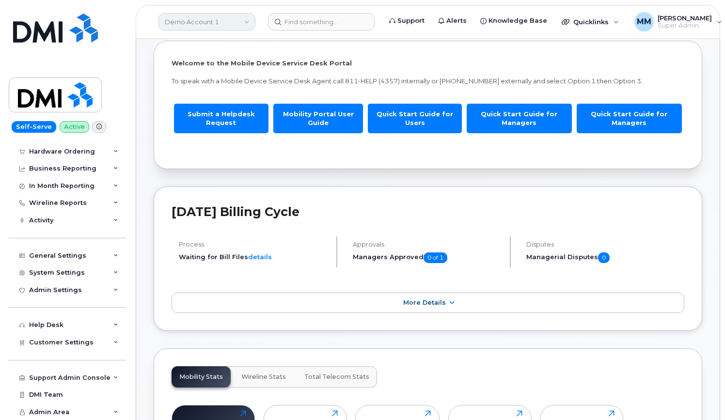
click at [226, 27] on link "Demo Account 1" at bounding box center [206, 21] width 97 height 17
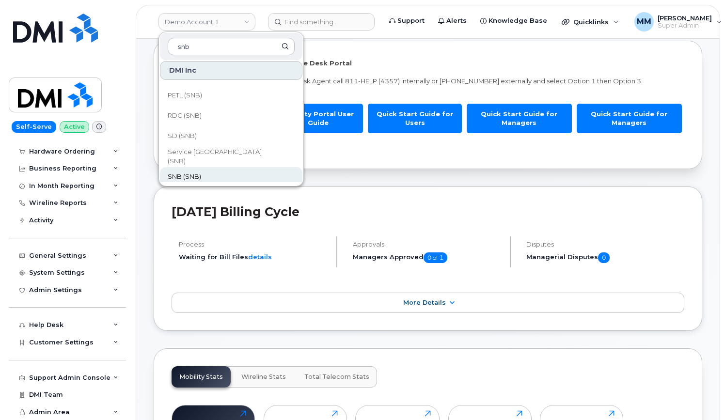
scroll to position [469, 0]
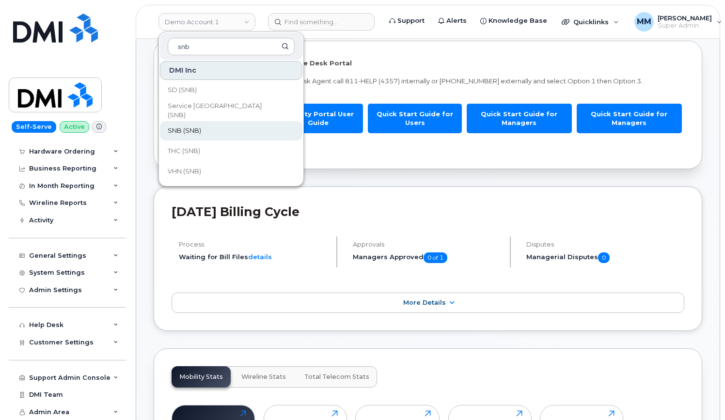
type input "snb"
click at [191, 130] on span "SNB (SNB)" at bounding box center [184, 131] width 33 height 10
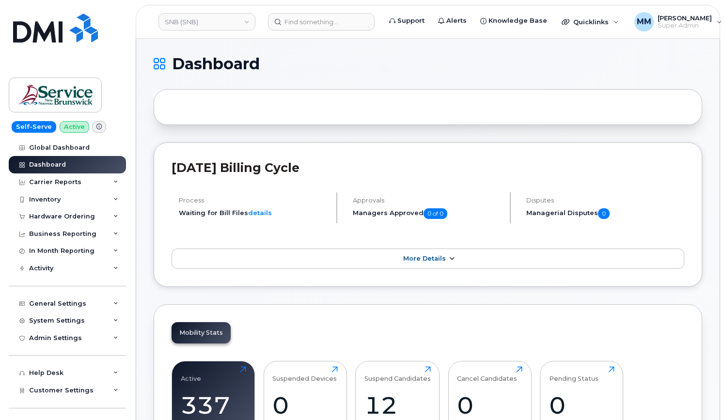
click at [451, 260] on icon at bounding box center [452, 259] width 8 height 6
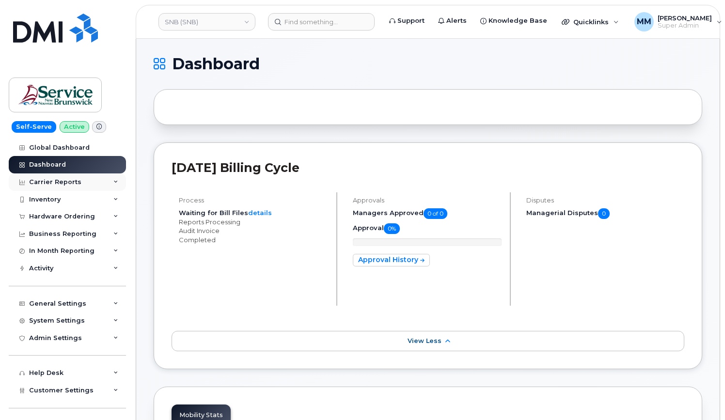
click at [55, 180] on div "Carrier Reports" at bounding box center [55, 182] width 52 height 8
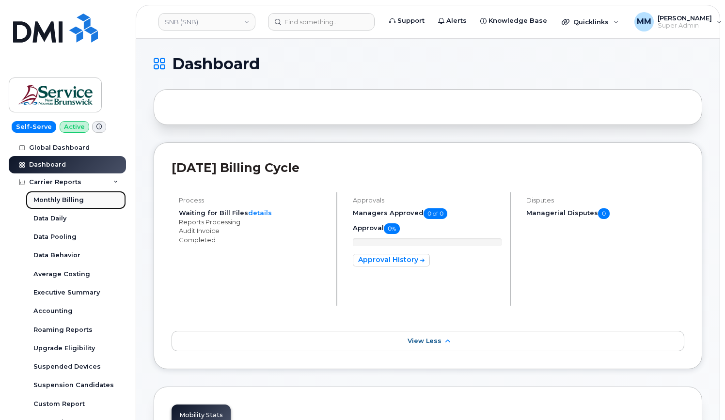
click at [67, 198] on div "Monthly Billing" at bounding box center [58, 200] width 50 height 9
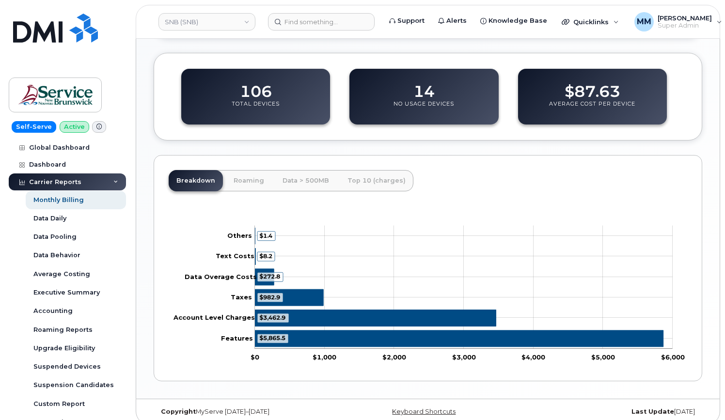
scroll to position [338, 0]
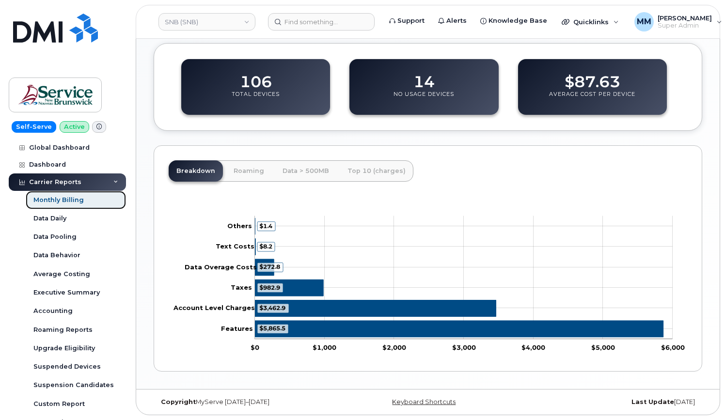
click at [73, 194] on link "Monthly Billing" at bounding box center [76, 200] width 100 height 18
click at [85, 181] on div "Carrier Reports" at bounding box center [67, 181] width 117 height 17
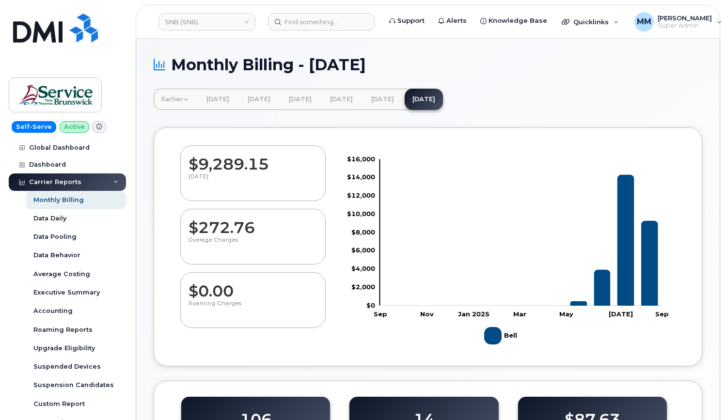
click at [65, 179] on div "Carrier Reports" at bounding box center [55, 182] width 52 height 8
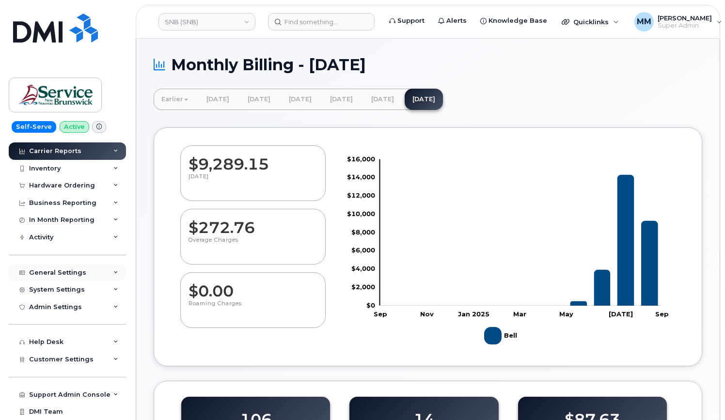
scroll to position [48, 0]
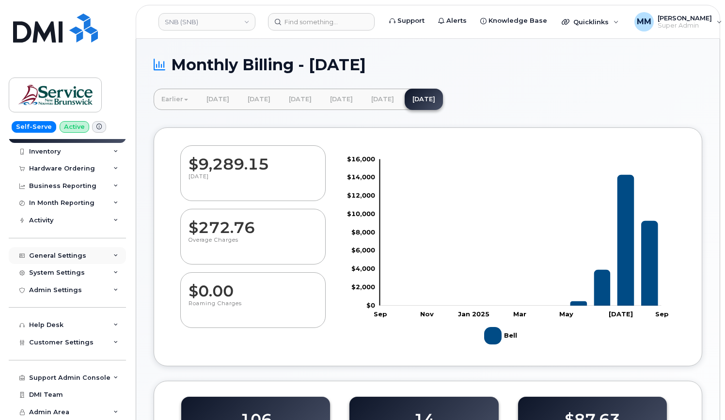
click at [96, 252] on div "General Settings" at bounding box center [67, 255] width 117 height 17
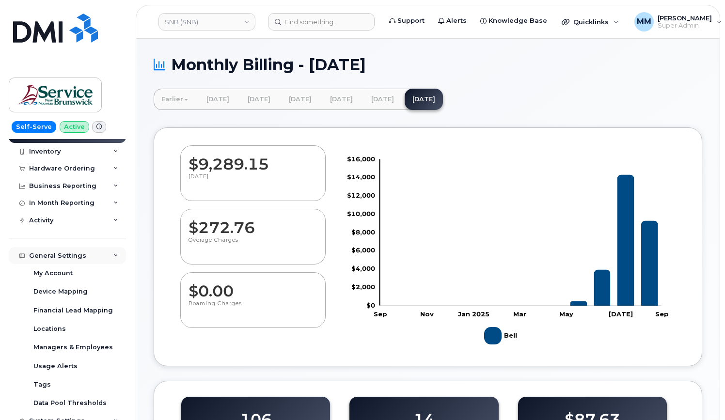
click at [78, 256] on div "General Settings" at bounding box center [57, 256] width 57 height 8
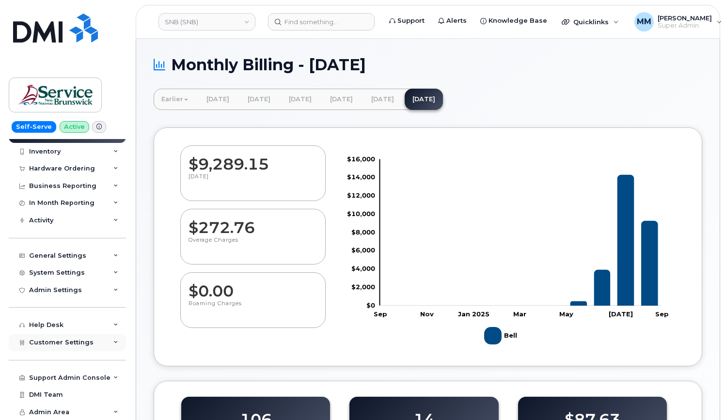
click at [62, 344] on span "Customer Settings" at bounding box center [61, 342] width 64 height 7
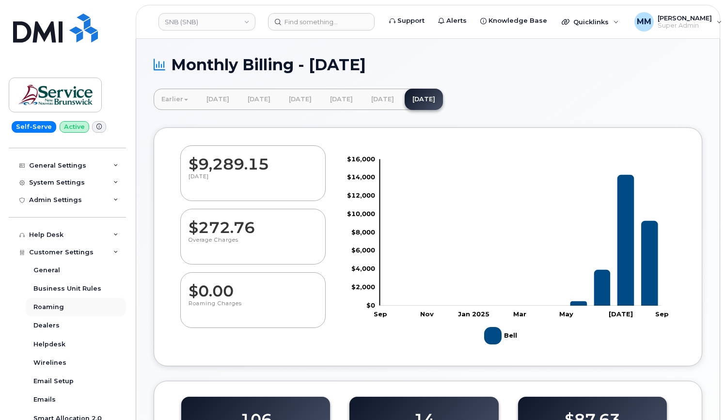
scroll to position [145, 0]
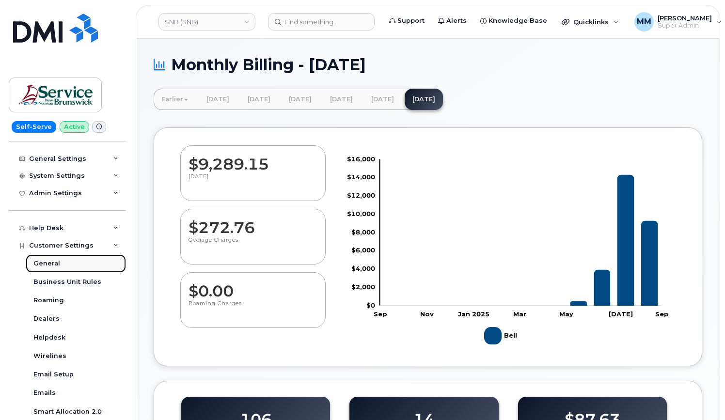
click at [47, 262] on div "General" at bounding box center [46, 263] width 27 height 9
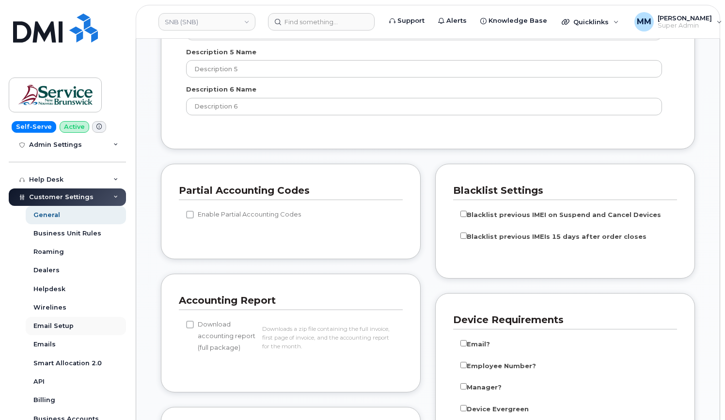
scroll to position [194, 0]
click at [59, 399] on link "Billing" at bounding box center [76, 399] width 100 height 18
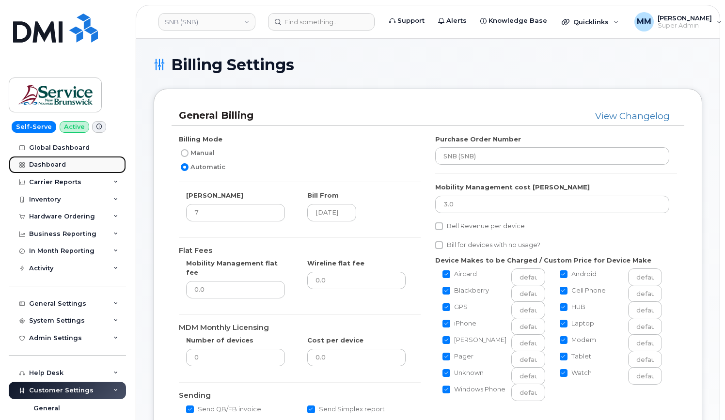
click at [51, 162] on div "Dashboard" at bounding box center [47, 165] width 37 height 8
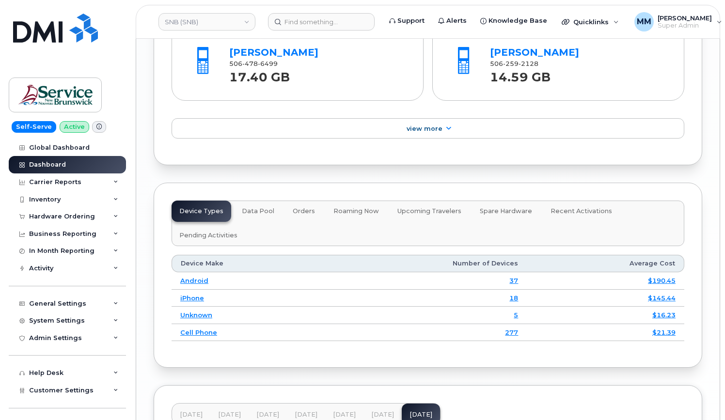
scroll to position [1401, 0]
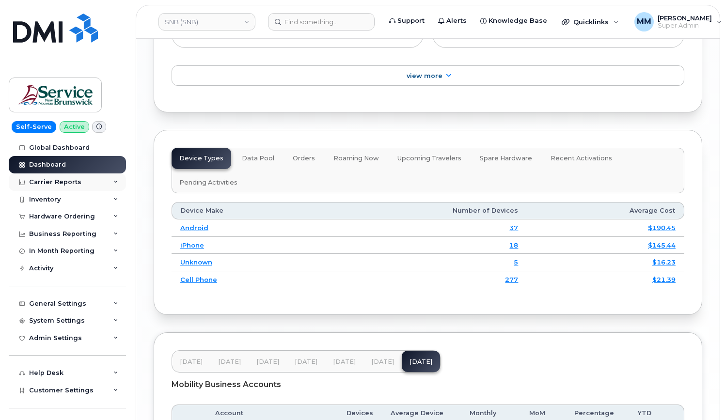
click at [39, 184] on div "Carrier Reports" at bounding box center [55, 182] width 52 height 8
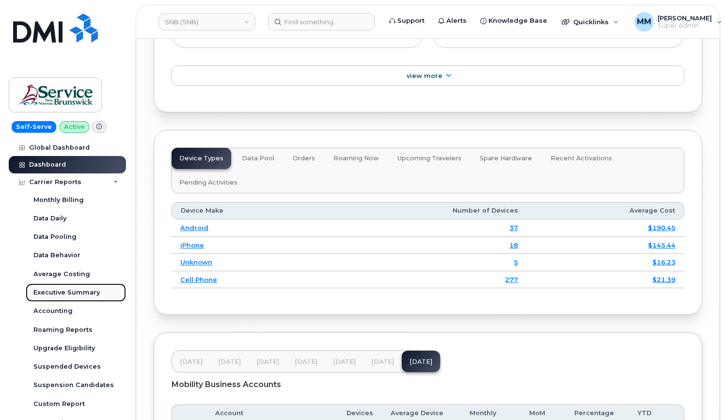
click at [62, 292] on div "Executive Summary" at bounding box center [66, 292] width 66 height 9
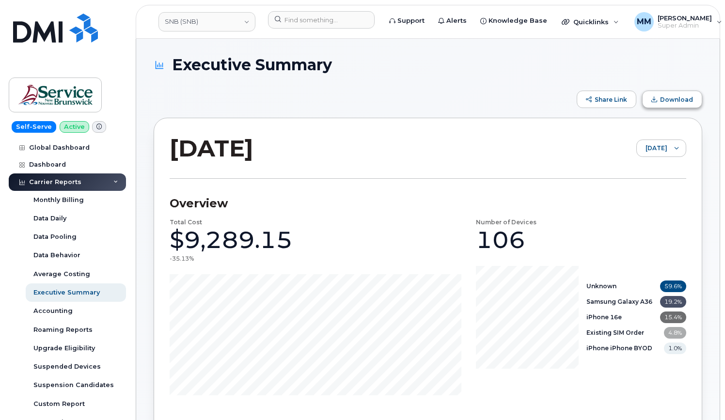
click at [670, 104] on button "Download" at bounding box center [672, 99] width 60 height 17
click at [365, 206] on h3 "Overview" at bounding box center [428, 203] width 516 height 15
click at [43, 160] on link "Dashboard" at bounding box center [67, 164] width 117 height 17
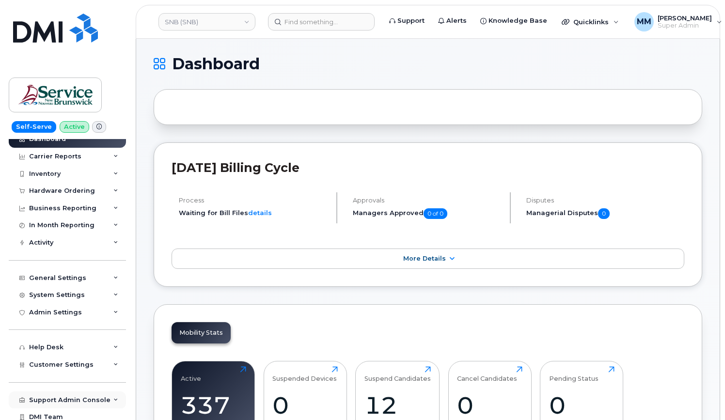
scroll to position [48, 0]
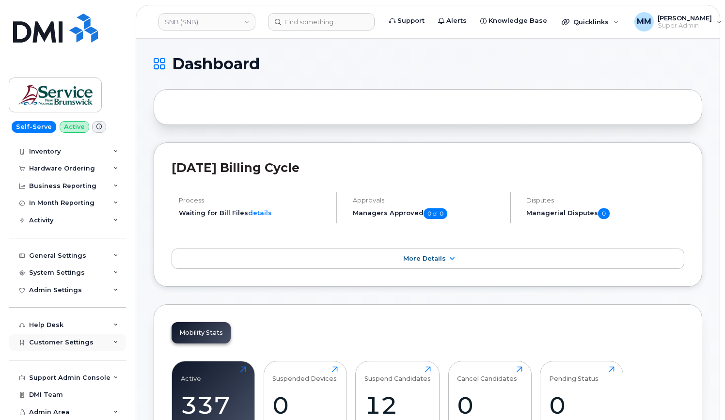
click at [74, 343] on span "Customer Settings" at bounding box center [61, 342] width 64 height 7
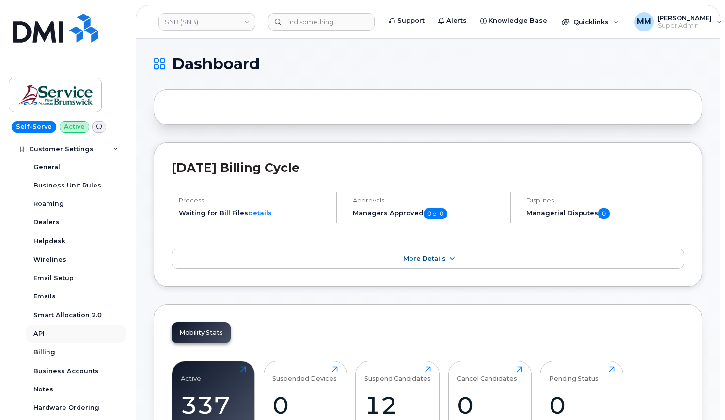
scroll to position [242, 0]
click at [48, 352] on div "Billing" at bounding box center [44, 351] width 22 height 9
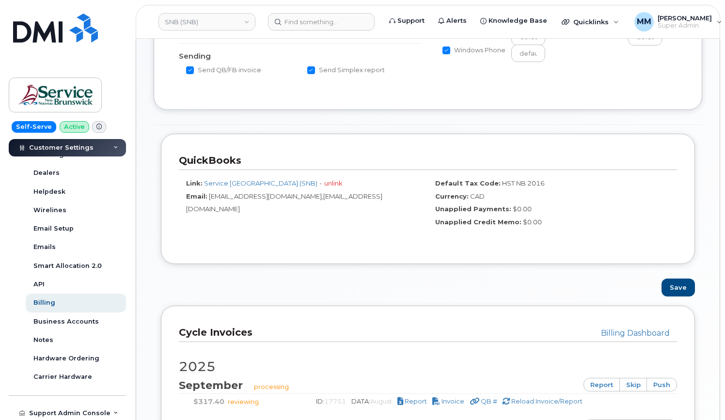
scroll to position [484, 0]
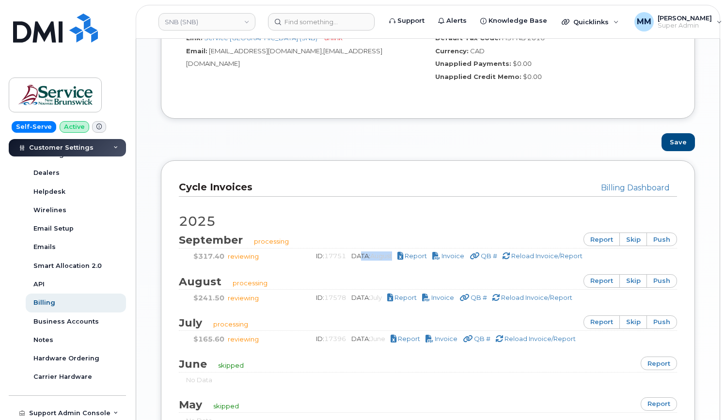
drag, startPoint x: 396, startPoint y: 249, endPoint x: 357, endPoint y: 249, distance: 38.8
click at [357, 252] on span "DATA: August" at bounding box center [372, 256] width 42 height 8
drag, startPoint x: 357, startPoint y: 249, endPoint x: 452, endPoint y: 255, distance: 95.1
click at [459, 252] on span "Invoice" at bounding box center [452, 256] width 23 height 8
click at [423, 252] on span "Report" at bounding box center [416, 256] width 22 height 8
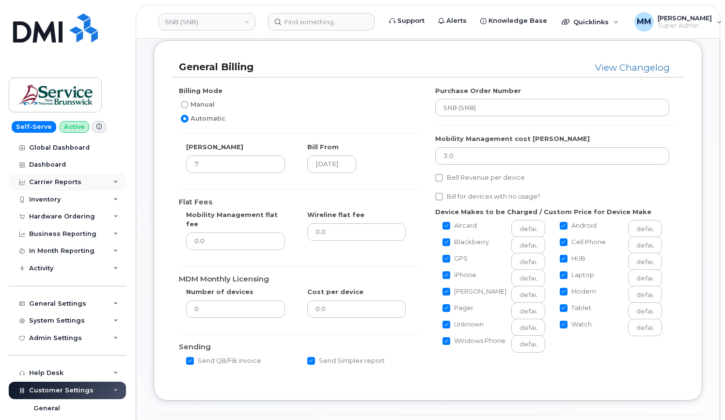
scroll to position [0, 0]
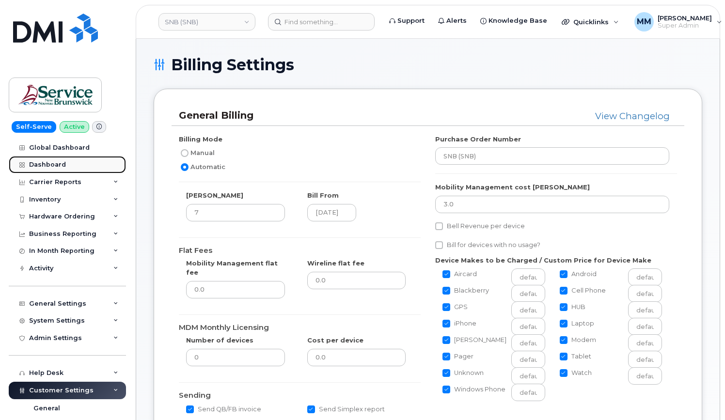
click at [55, 166] on div "Dashboard" at bounding box center [47, 165] width 37 height 8
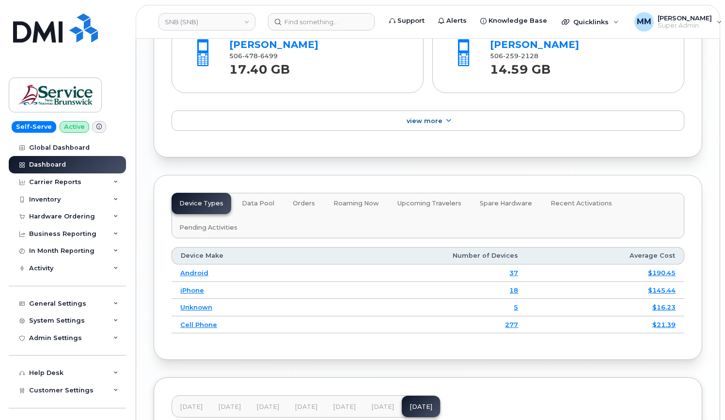
scroll to position [1401, 0]
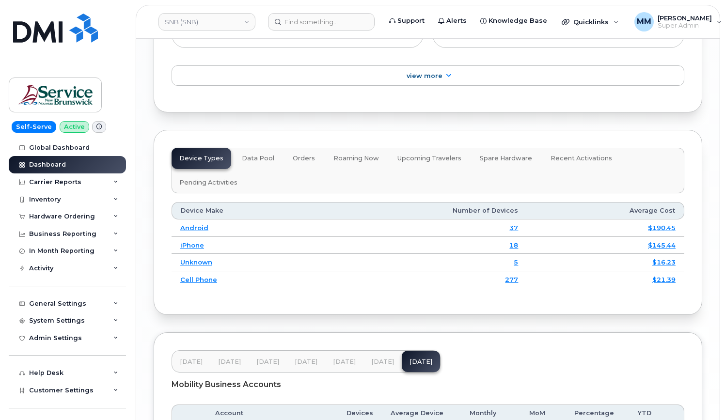
click at [372, 358] on span "[DATE]" at bounding box center [382, 362] width 23 height 8
click at [129, 415] on div "Self-Serve Active Global Dashboard Dashboard Carrier Reports Monthly Billing Da…" at bounding box center [65, 210] width 131 height 420
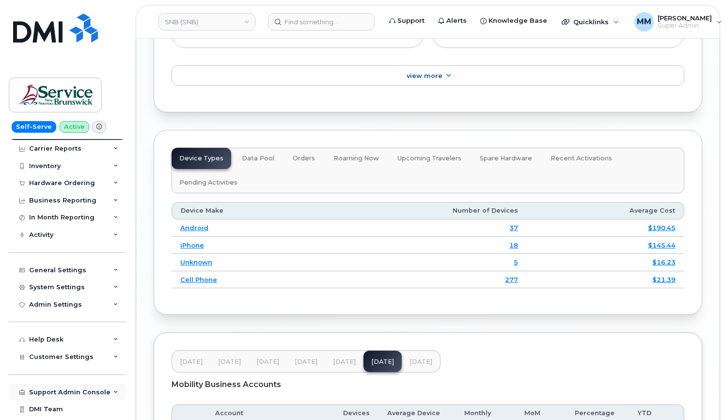
scroll to position [48, 0]
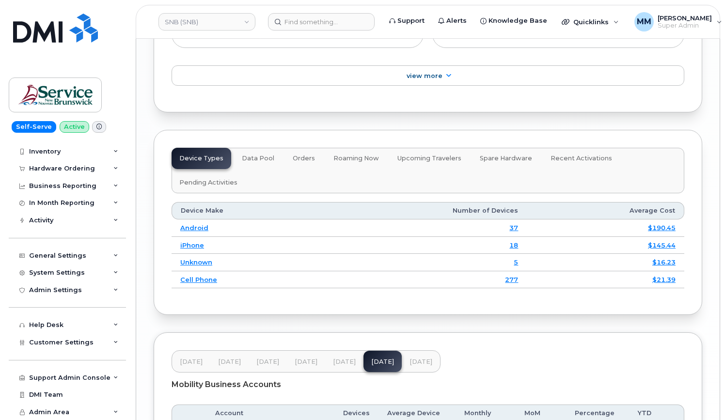
click at [76, 343] on span "Customer Settings" at bounding box center [61, 342] width 64 height 7
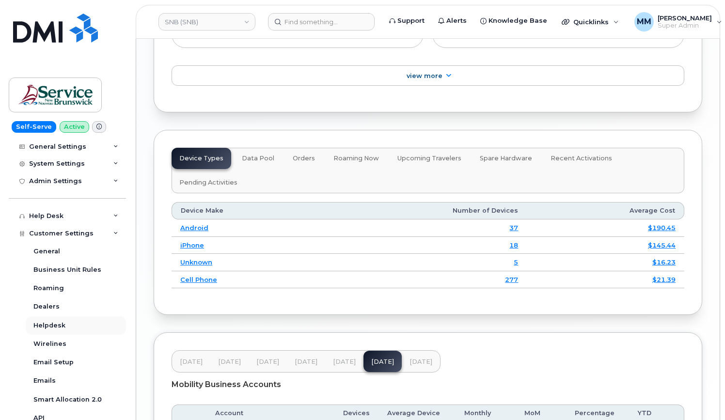
scroll to position [242, 0]
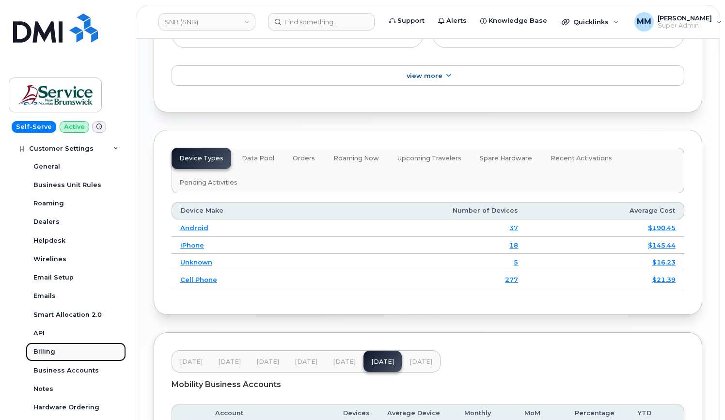
click at [54, 346] on link "Billing" at bounding box center [76, 352] width 100 height 18
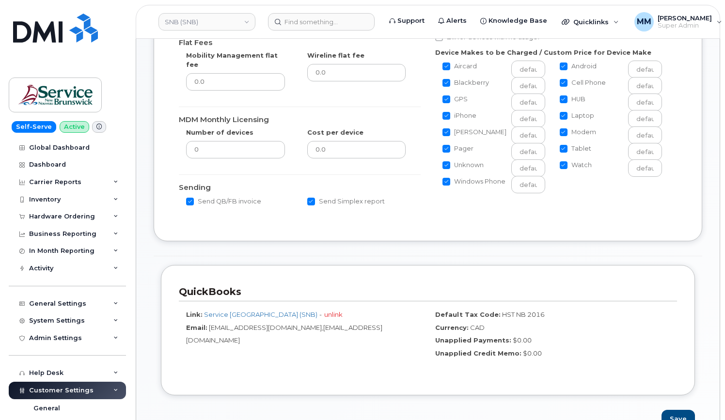
scroll to position [194, 0]
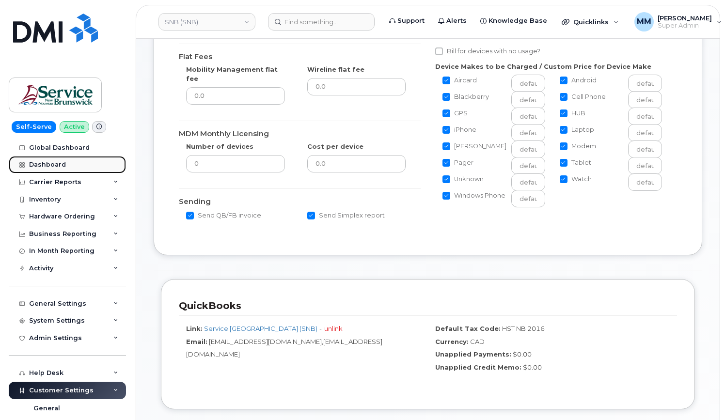
click at [43, 165] on div "Dashboard" at bounding box center [47, 165] width 37 height 8
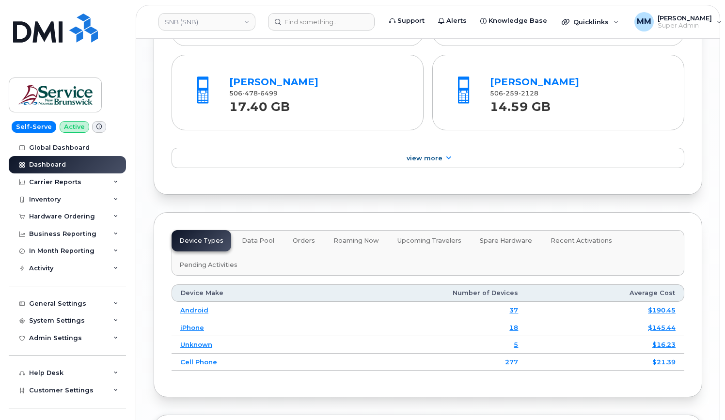
scroll to position [1401, 0]
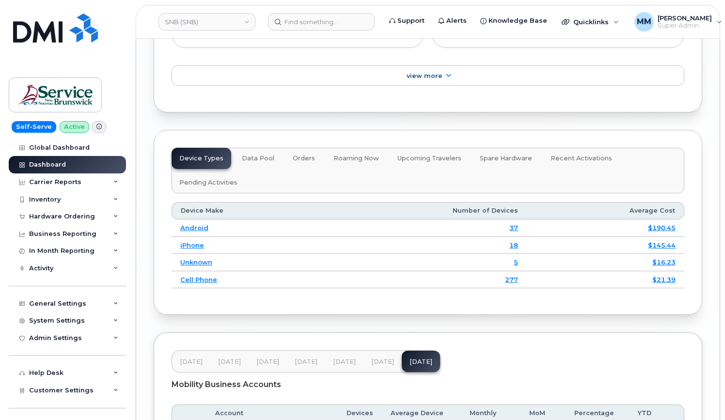
click at [381, 358] on span "Jul 25" at bounding box center [382, 362] width 23 height 8
click at [343, 358] on span "Jun 25" at bounding box center [344, 362] width 23 height 8
click at [377, 358] on span "Jul 25" at bounding box center [382, 362] width 23 height 8
click at [409, 358] on span "Aug 25" at bounding box center [420, 362] width 23 height 8
click at [373, 358] on span "Jul 25" at bounding box center [382, 362] width 23 height 8
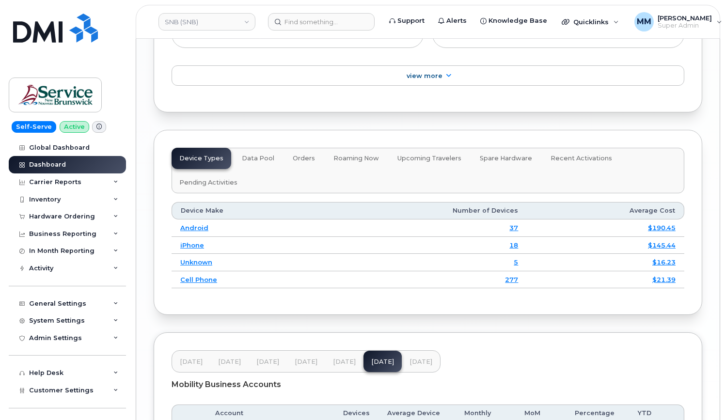
click at [412, 358] on span "Aug 25" at bounding box center [420, 362] width 23 height 8
